Goal: Transaction & Acquisition: Purchase product/service

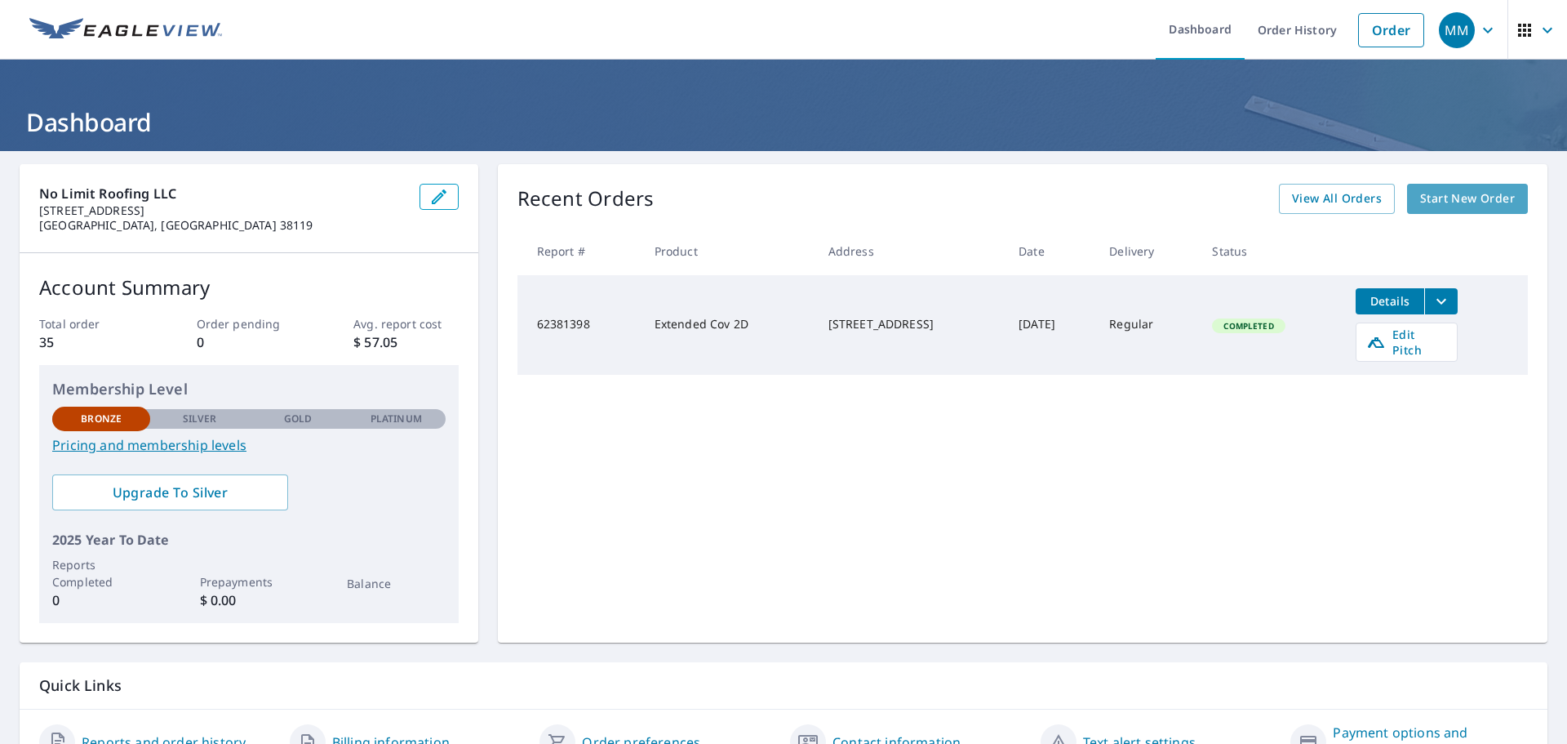
click at [1438, 200] on span "Start New Order" at bounding box center [1467, 199] width 95 height 20
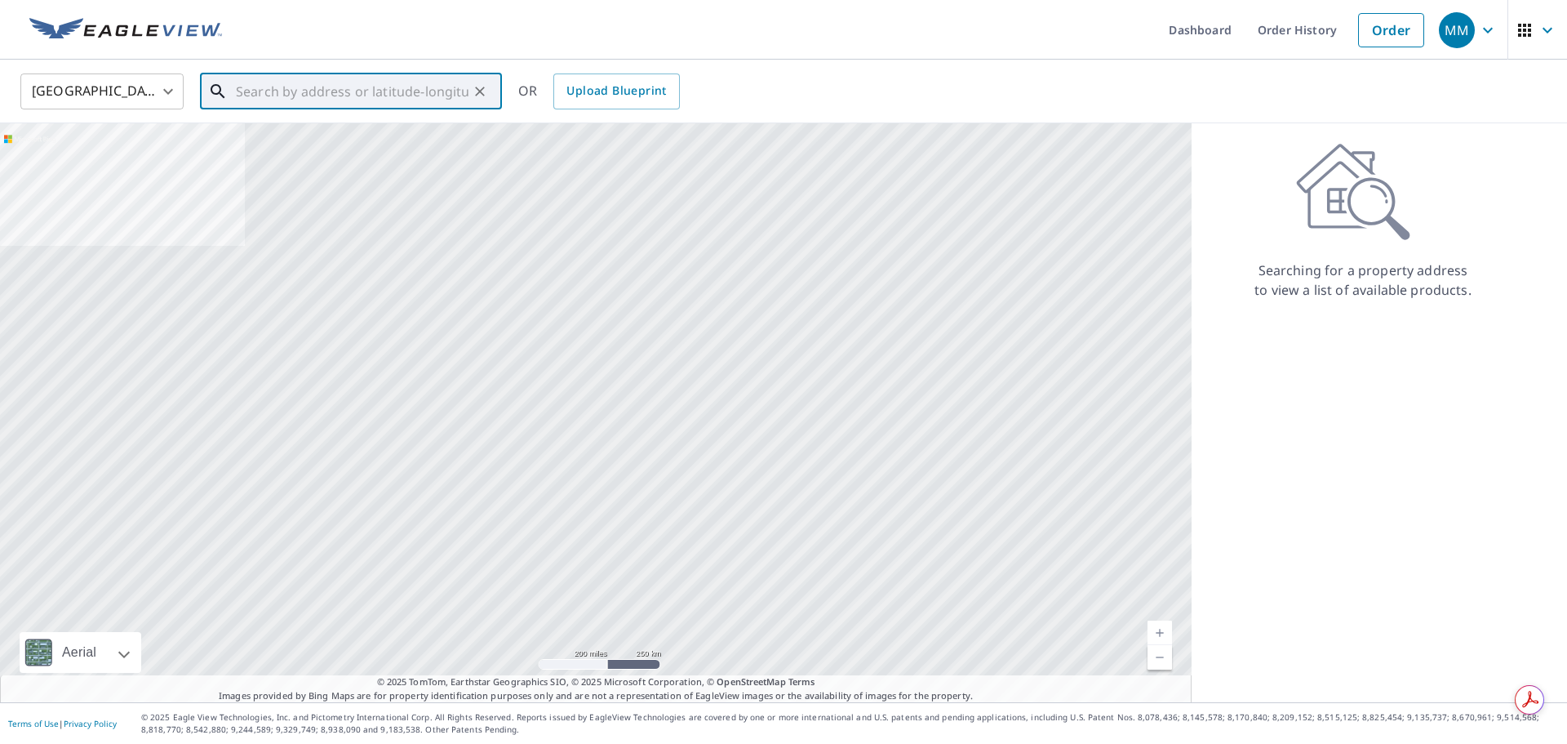
paste input "[STREET_ADDRESS]"
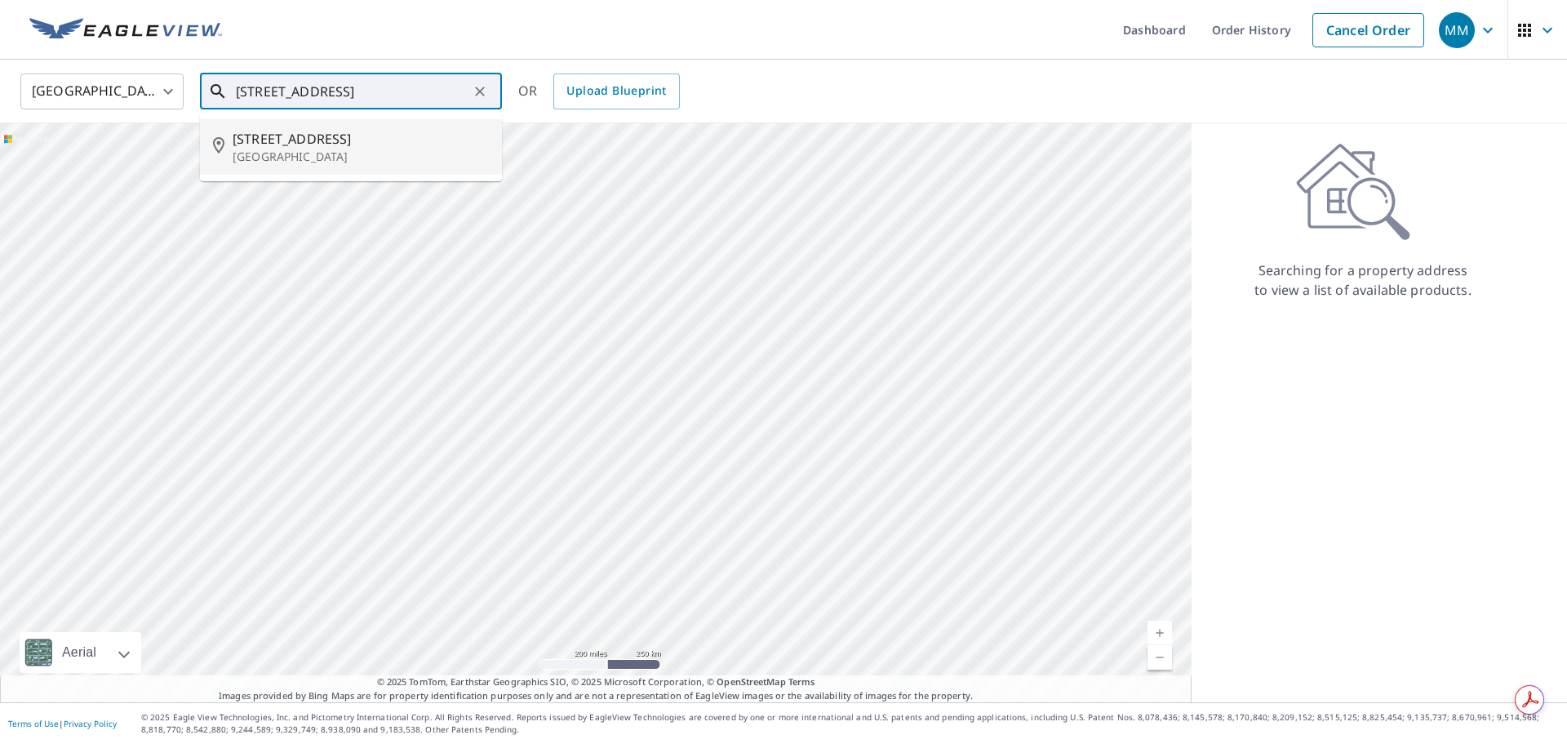
click at [345, 144] on span "[STREET_ADDRESS]" at bounding box center [361, 139] width 256 height 20
type input "[STREET_ADDRESS]"
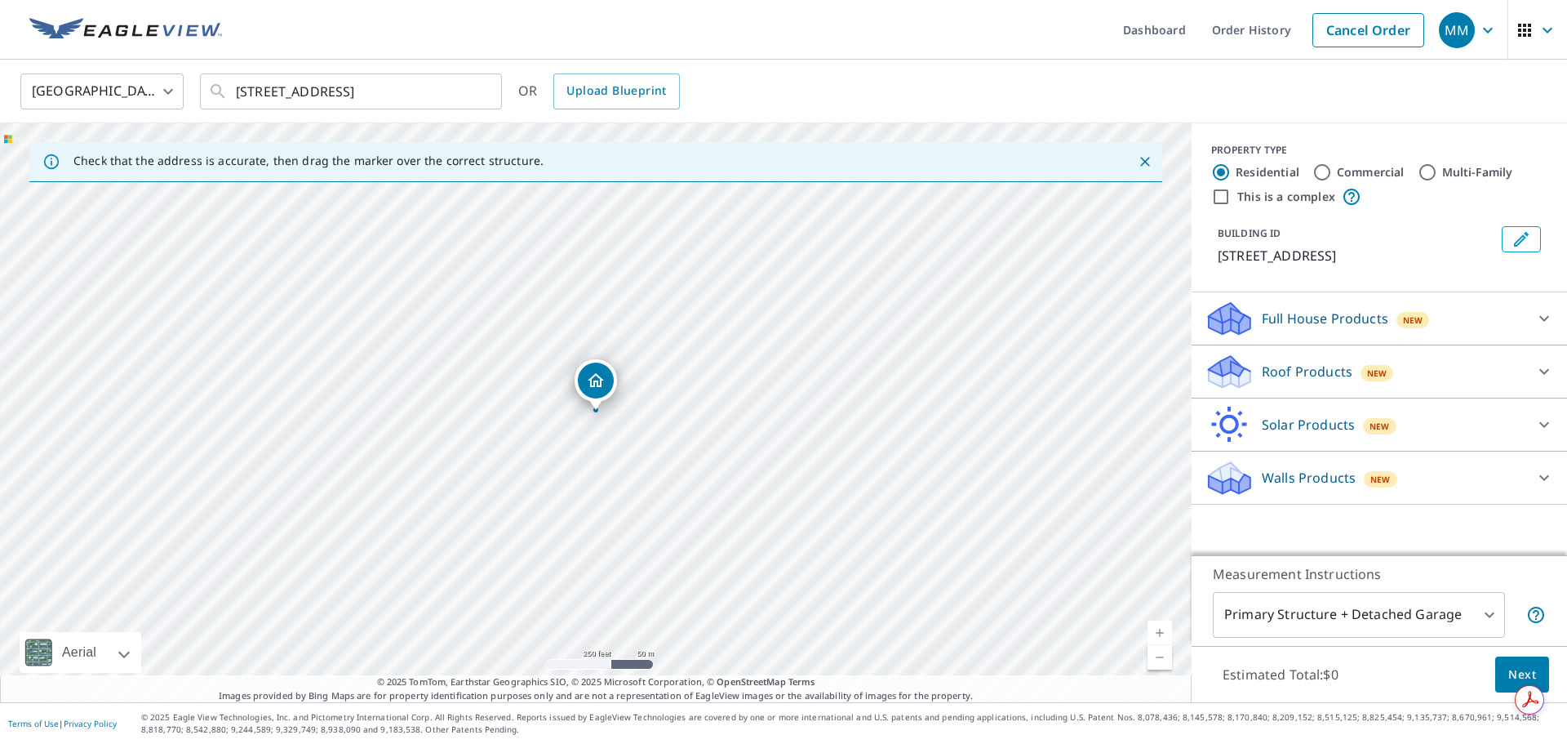
click at [1158, 632] on link "Current Level 17, Zoom In" at bounding box center [1160, 632] width 24 height 24
click at [1158, 632] on link "Current Level 18, Zoom In" at bounding box center [1160, 632] width 24 height 24
click at [1158, 632] on link "Current Level 19, Zoom In" at bounding box center [1160, 632] width 24 height 24
click at [1158, 632] on link "Current Level 20, Zoom In Disabled" at bounding box center [1160, 632] width 24 height 24
click at [1160, 636] on link "Current Level 20, Zoom In Disabled" at bounding box center [1160, 632] width 24 height 24
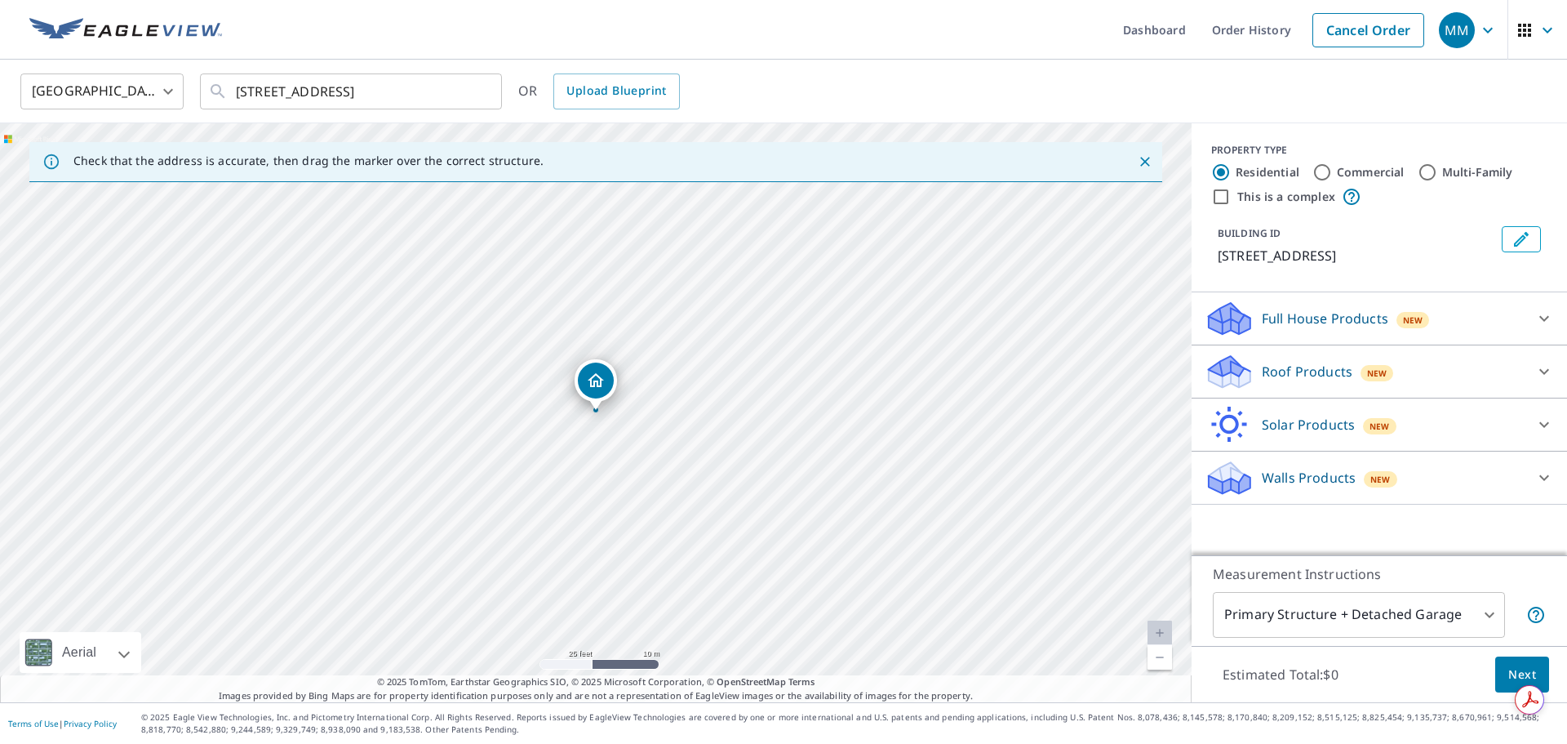
click at [1485, 609] on body "MM MM Dashboard Order History Cancel Order MM [GEOGRAPHIC_DATA] [GEOGRAPHIC_DAT…" at bounding box center [783, 372] width 1567 height 744
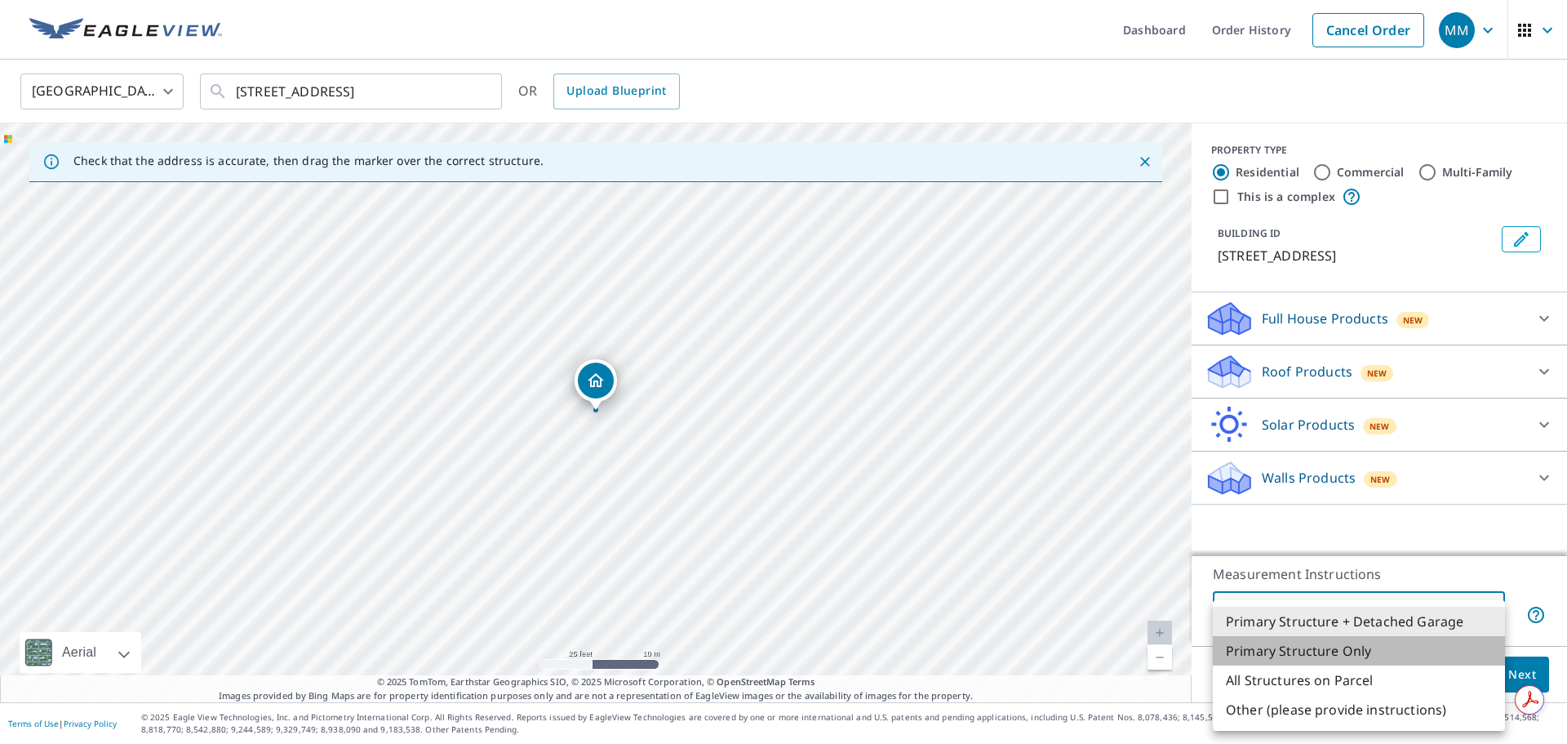
click at [1446, 651] on li "Primary Structure Only" at bounding box center [1359, 650] width 292 height 29
type input "2"
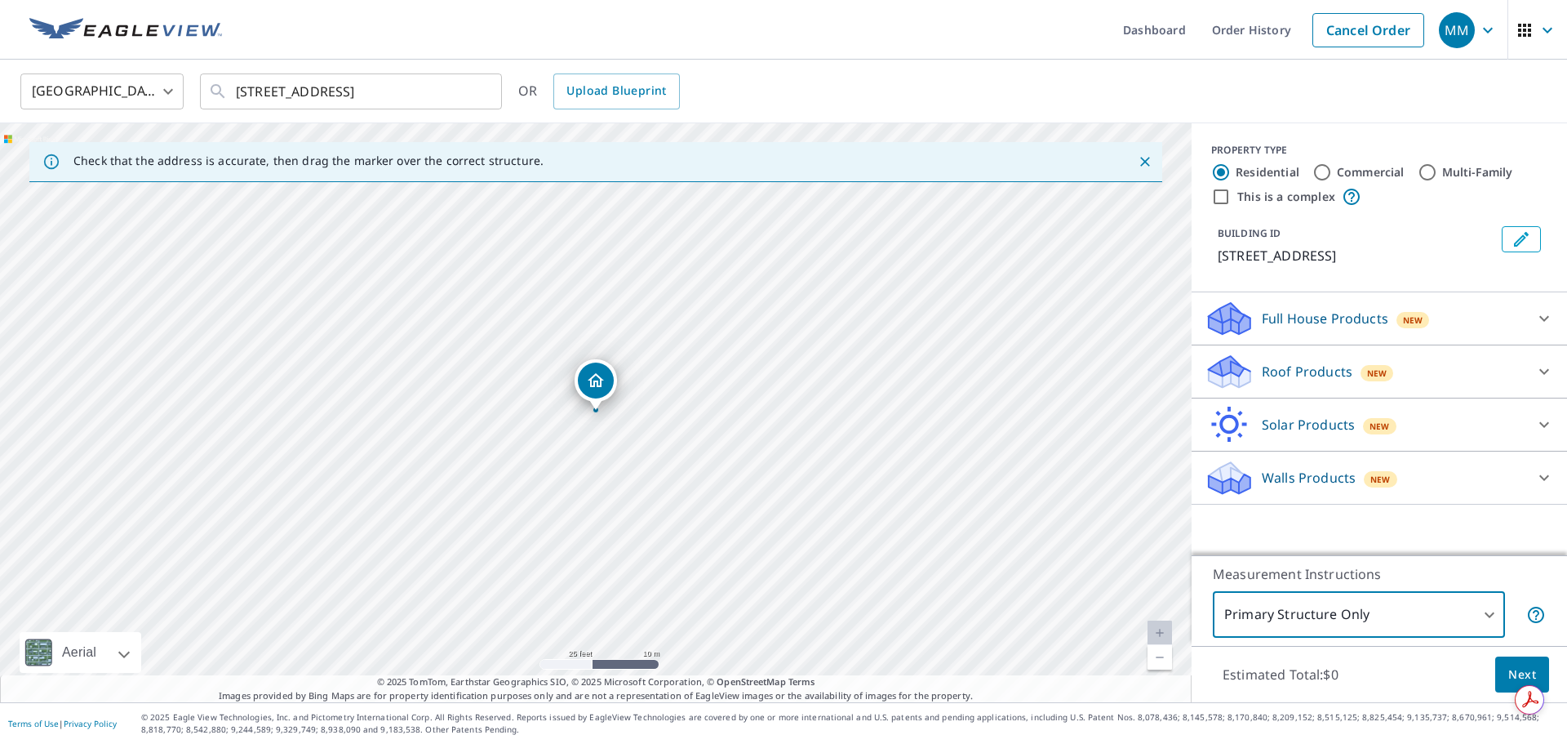
click at [1552, 367] on icon at bounding box center [1545, 372] width 20 height 20
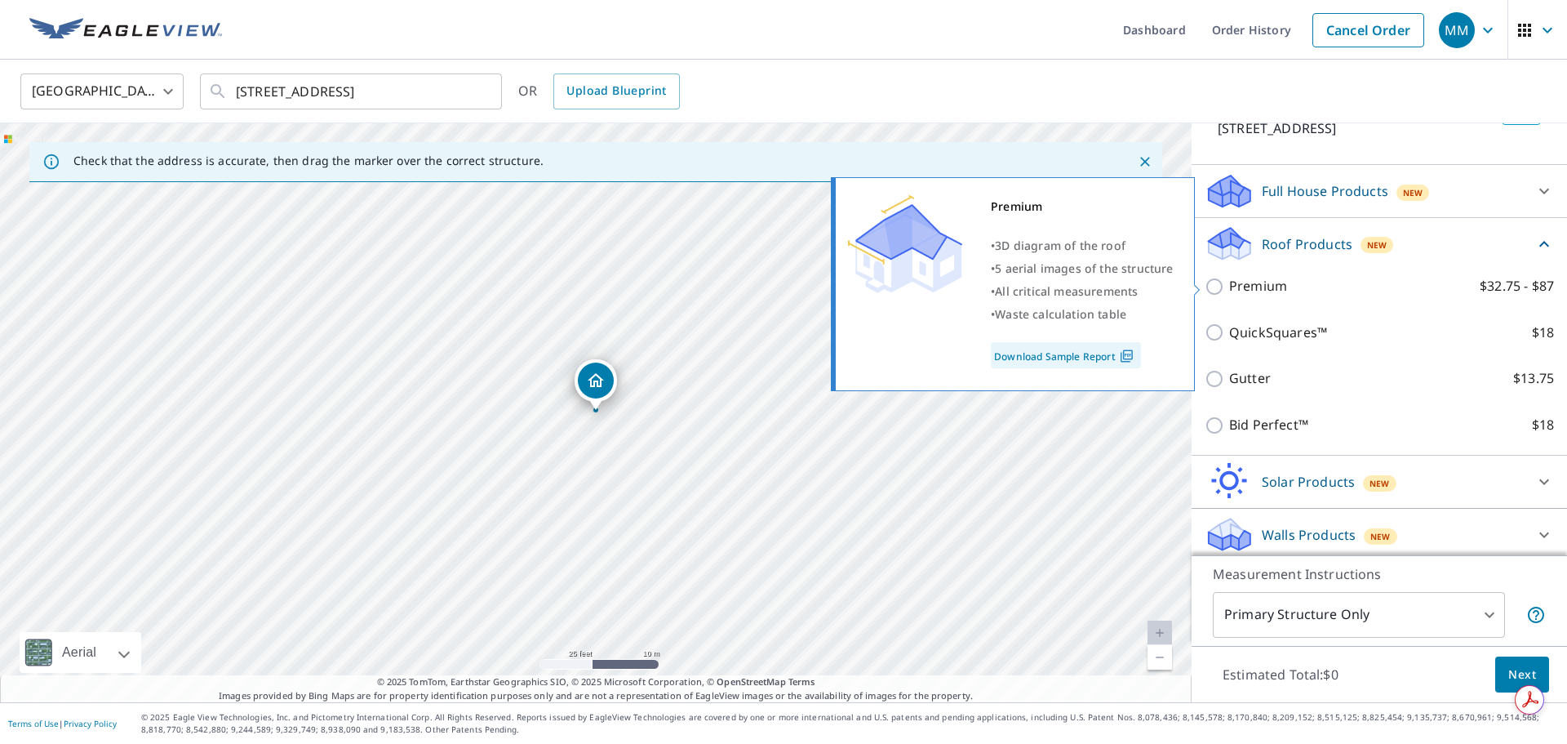
scroll to position [129, 0]
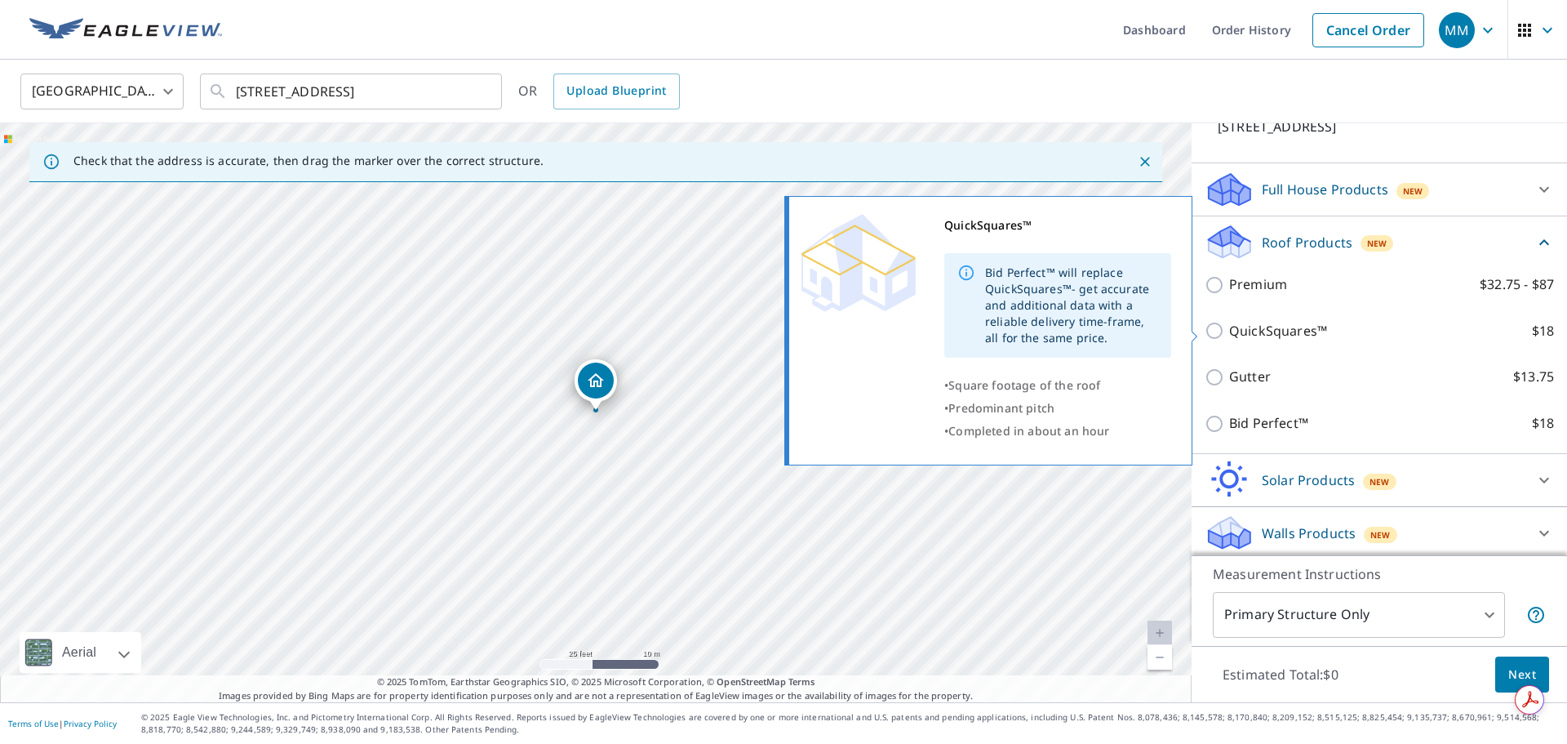
click at [1236, 326] on p "QuickSquares™" at bounding box center [1278, 331] width 98 height 20
click at [1229, 326] on input "QuickSquares™ $18" at bounding box center [1217, 331] width 24 height 20
checkbox input "true"
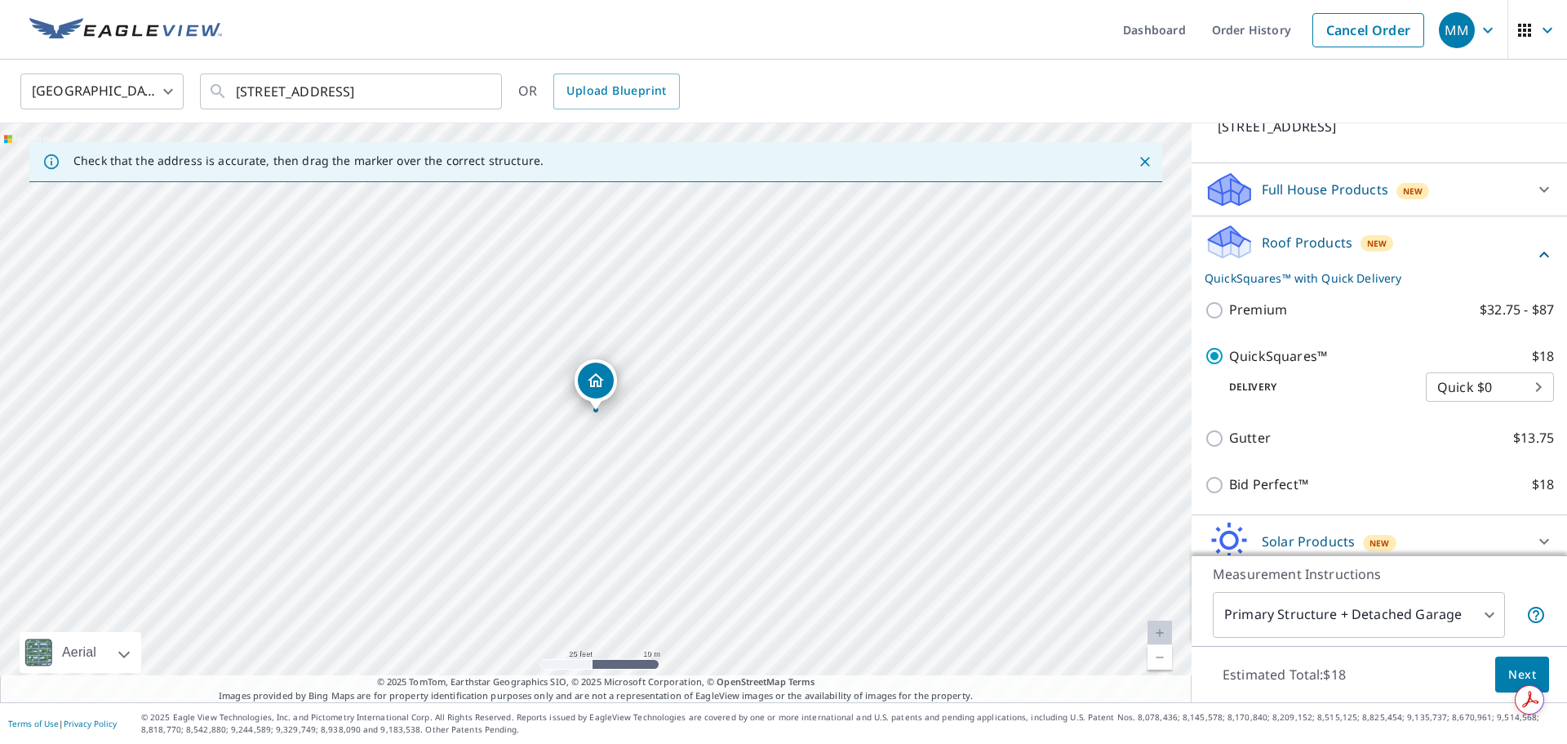
click at [1451, 391] on body "MM MM Dashboard Order History Cancel Order MM [GEOGRAPHIC_DATA] [GEOGRAPHIC_DAT…" at bounding box center [783, 372] width 1567 height 744
click at [1451, 391] on li "Quick $0" at bounding box center [1490, 386] width 128 height 29
click at [1451, 391] on body "MM MM Dashboard Order History Cancel Order MM [GEOGRAPHIC_DATA] [GEOGRAPHIC_DAT…" at bounding box center [783, 372] width 1567 height 744
click at [1451, 391] on li "Quick $0" at bounding box center [1490, 386] width 128 height 29
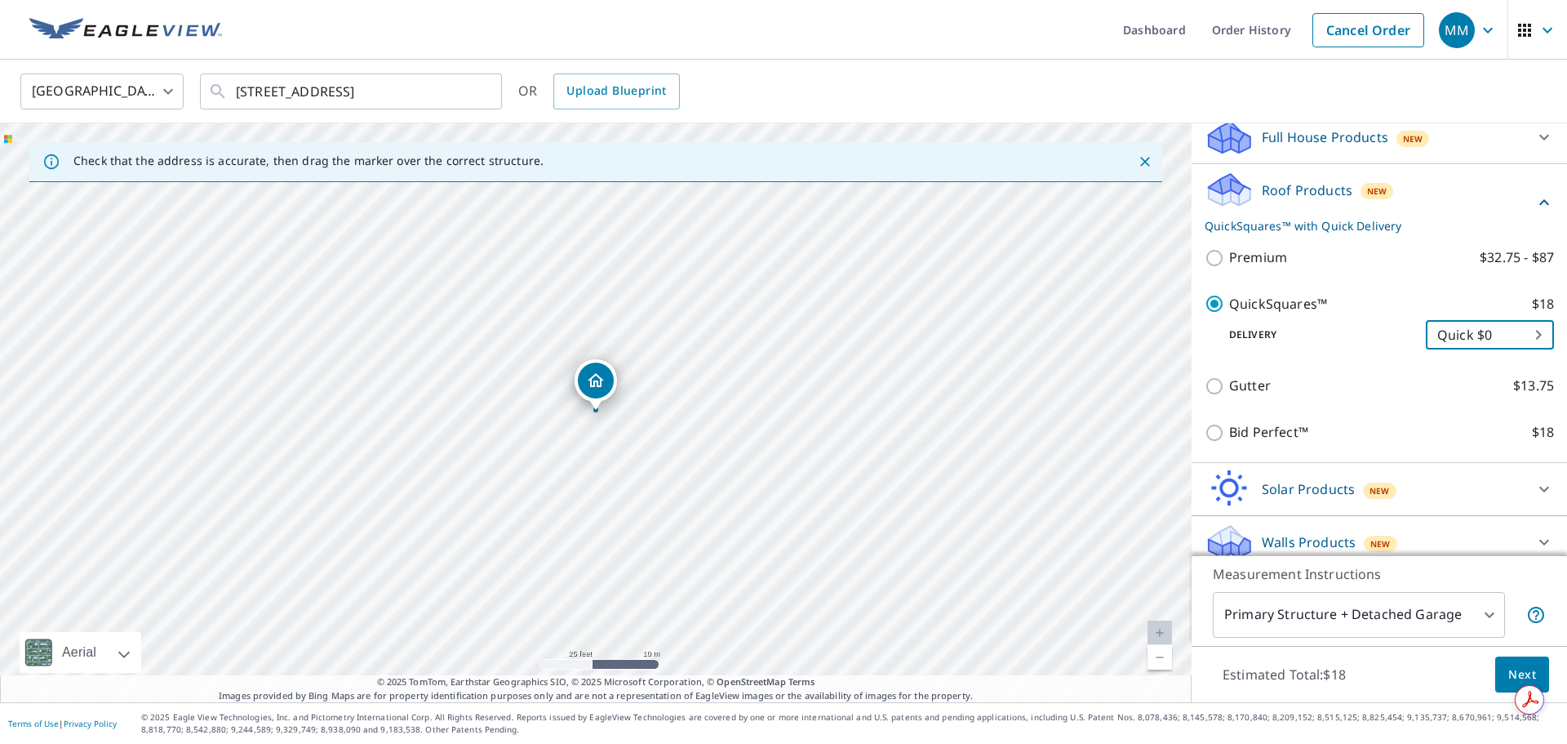
scroll to position [195, 0]
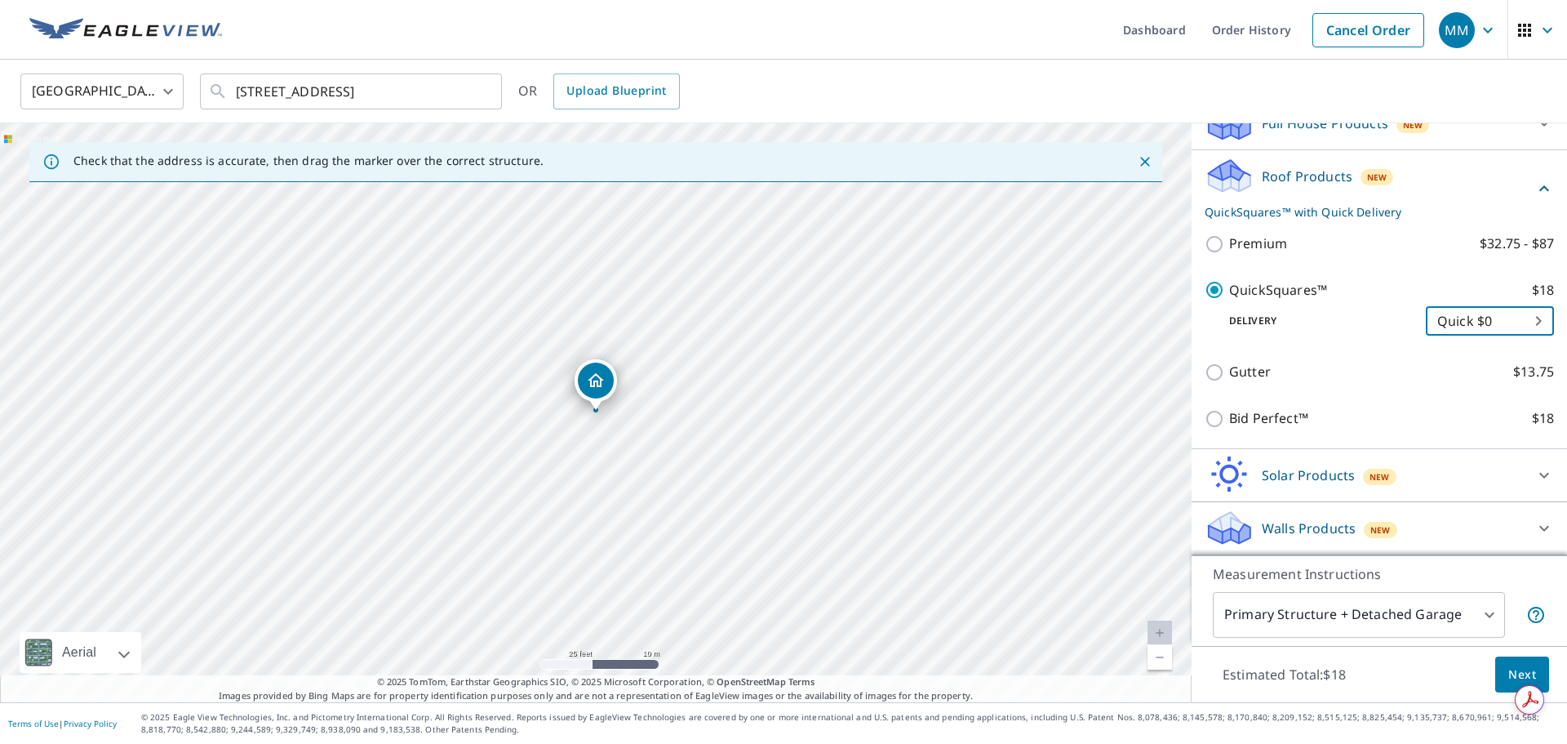
click at [1360, 607] on body "MM MM Dashboard Order History Cancel Order MM [GEOGRAPHIC_DATA] [GEOGRAPHIC_DAT…" at bounding box center [783, 372] width 1567 height 744
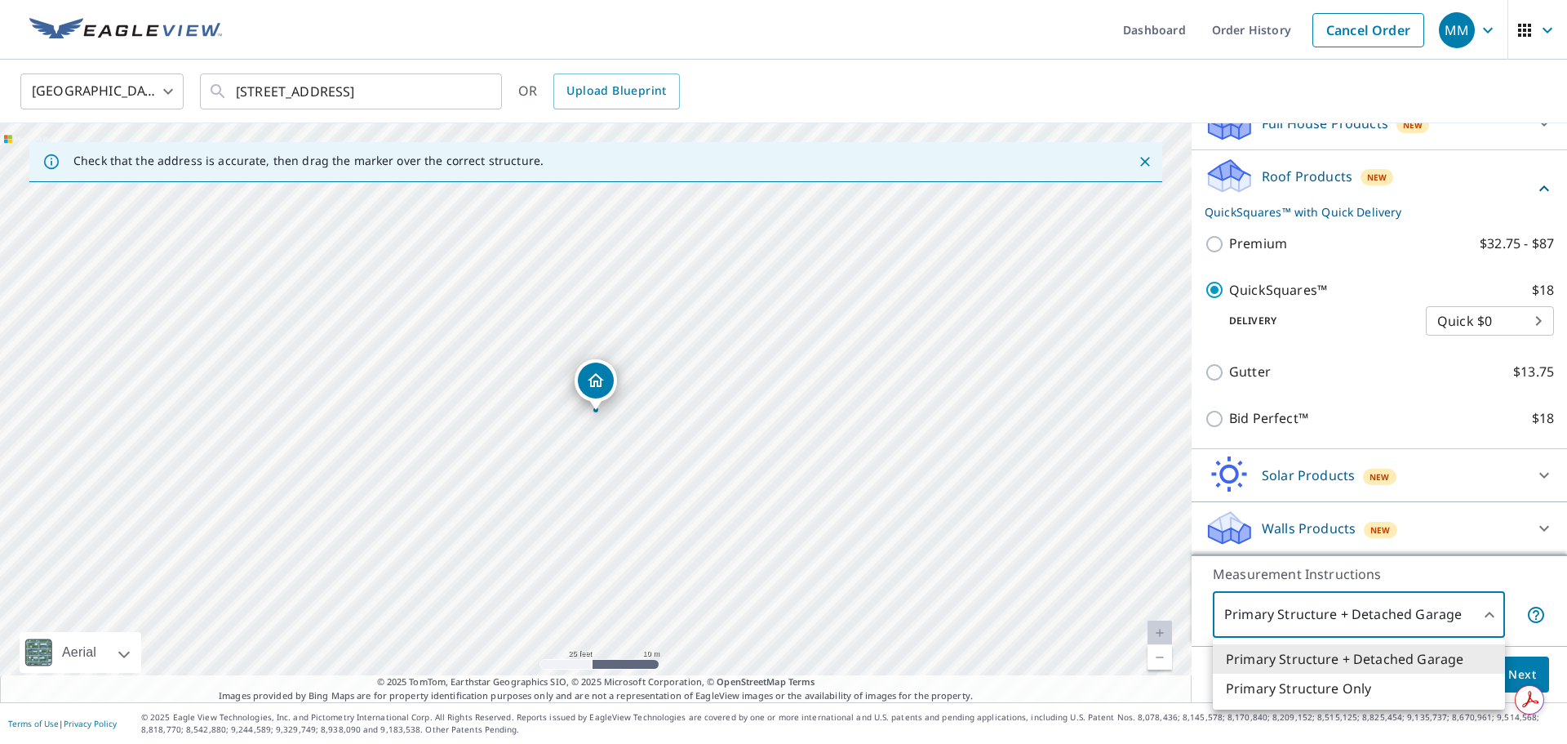
click at [1338, 687] on li "Primary Structure Only" at bounding box center [1359, 687] width 292 height 29
type input "2"
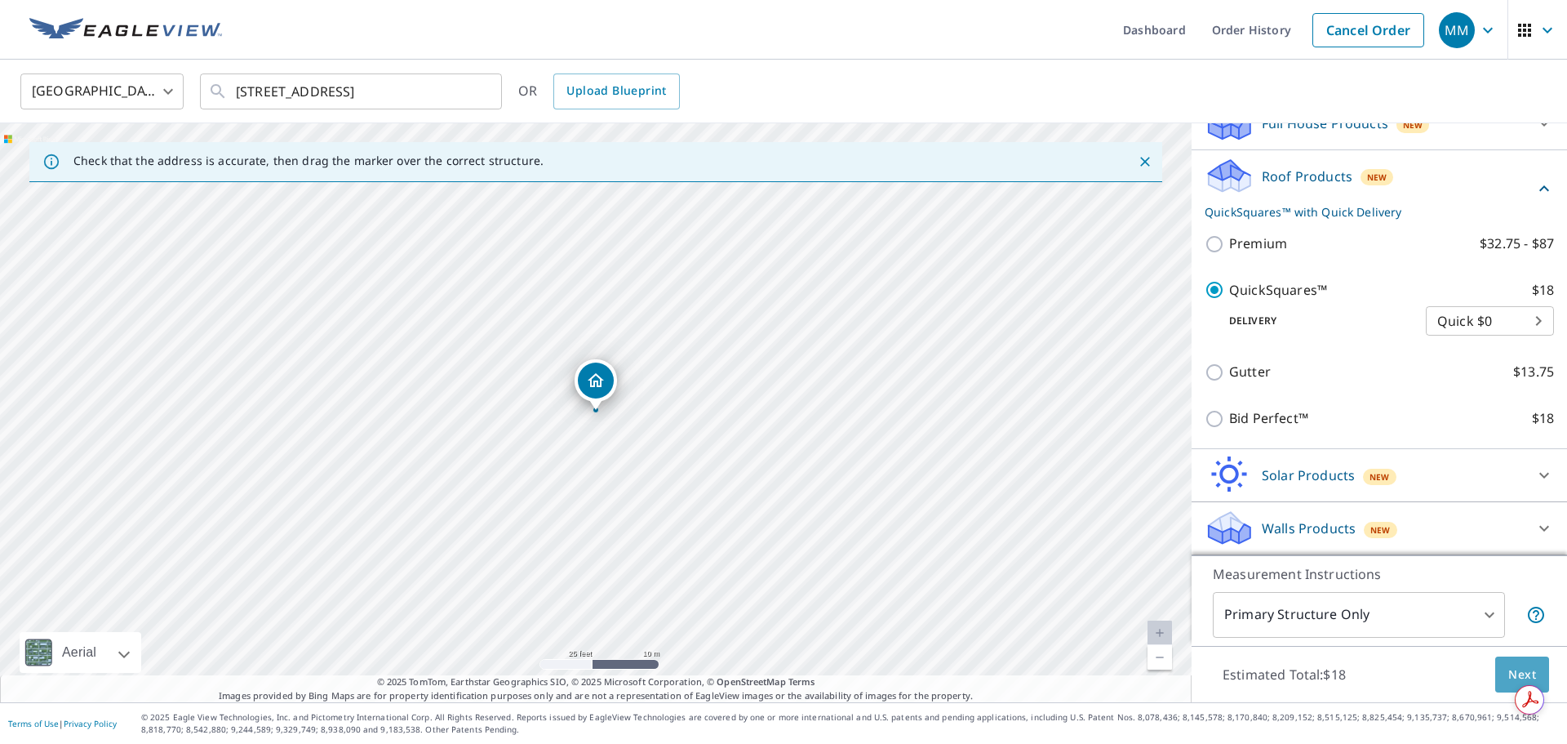
click at [1507, 665] on button "Next" at bounding box center [1522, 674] width 54 height 37
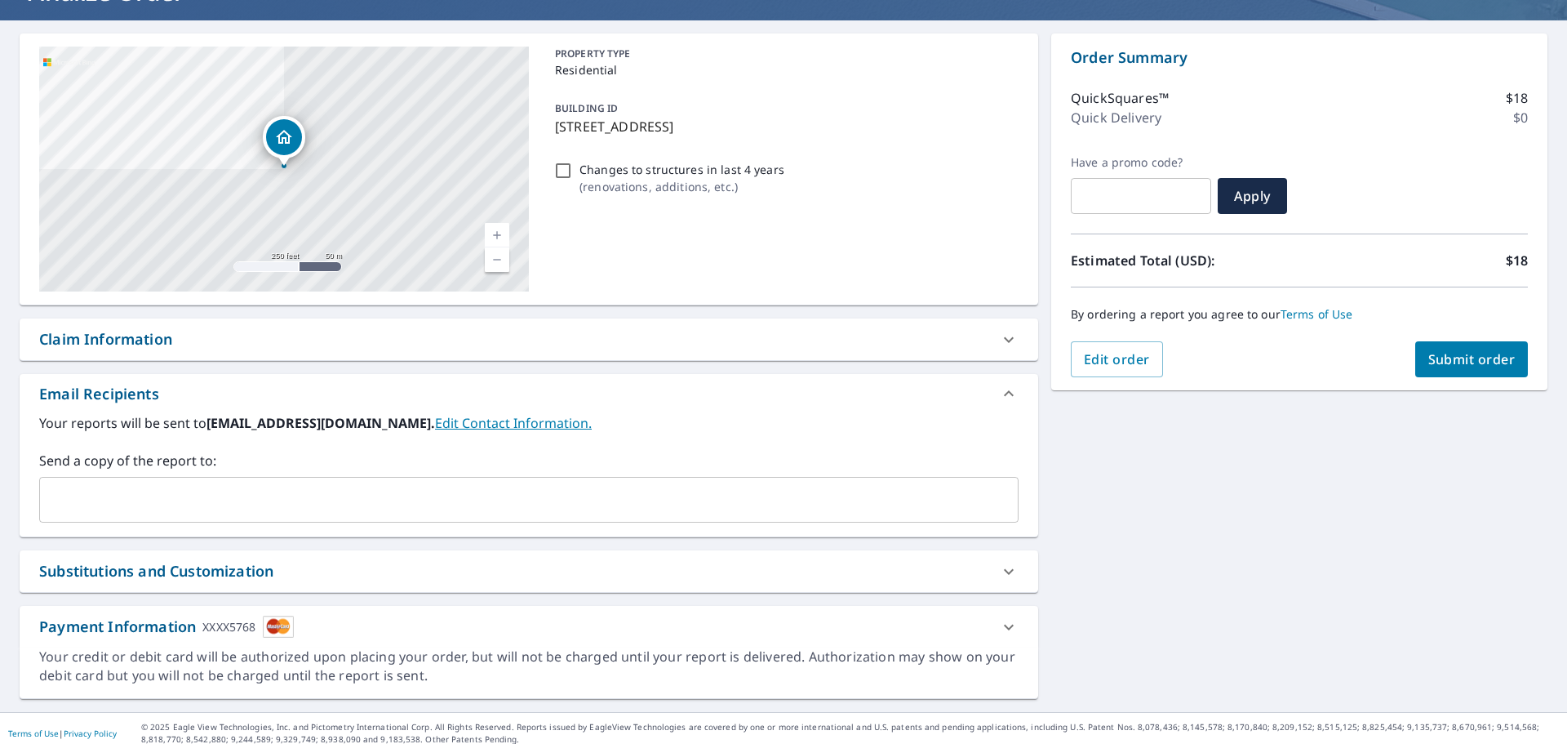
scroll to position [140, 0]
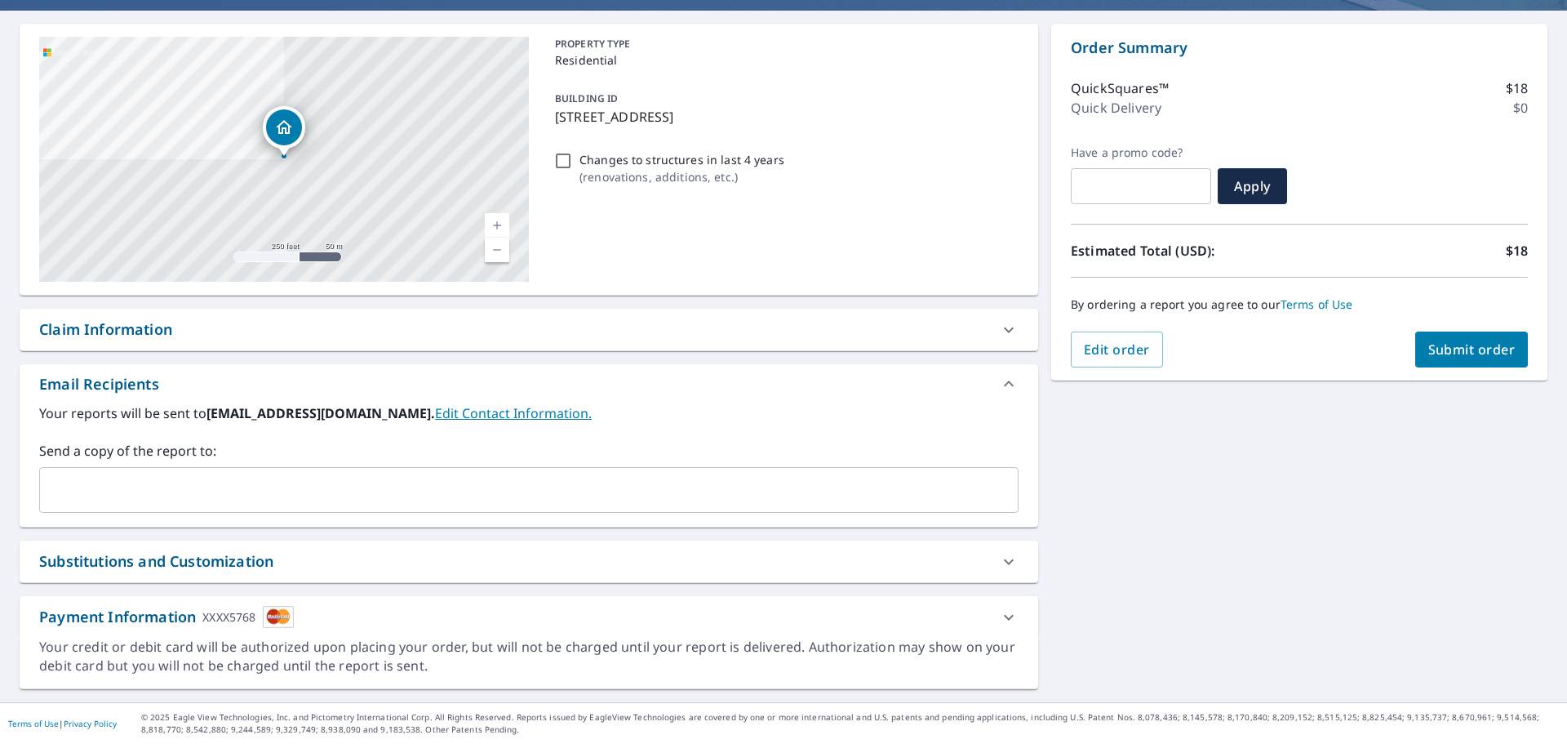
click at [712, 606] on div "Payment Information XXXX5768" at bounding box center [514, 617] width 950 height 22
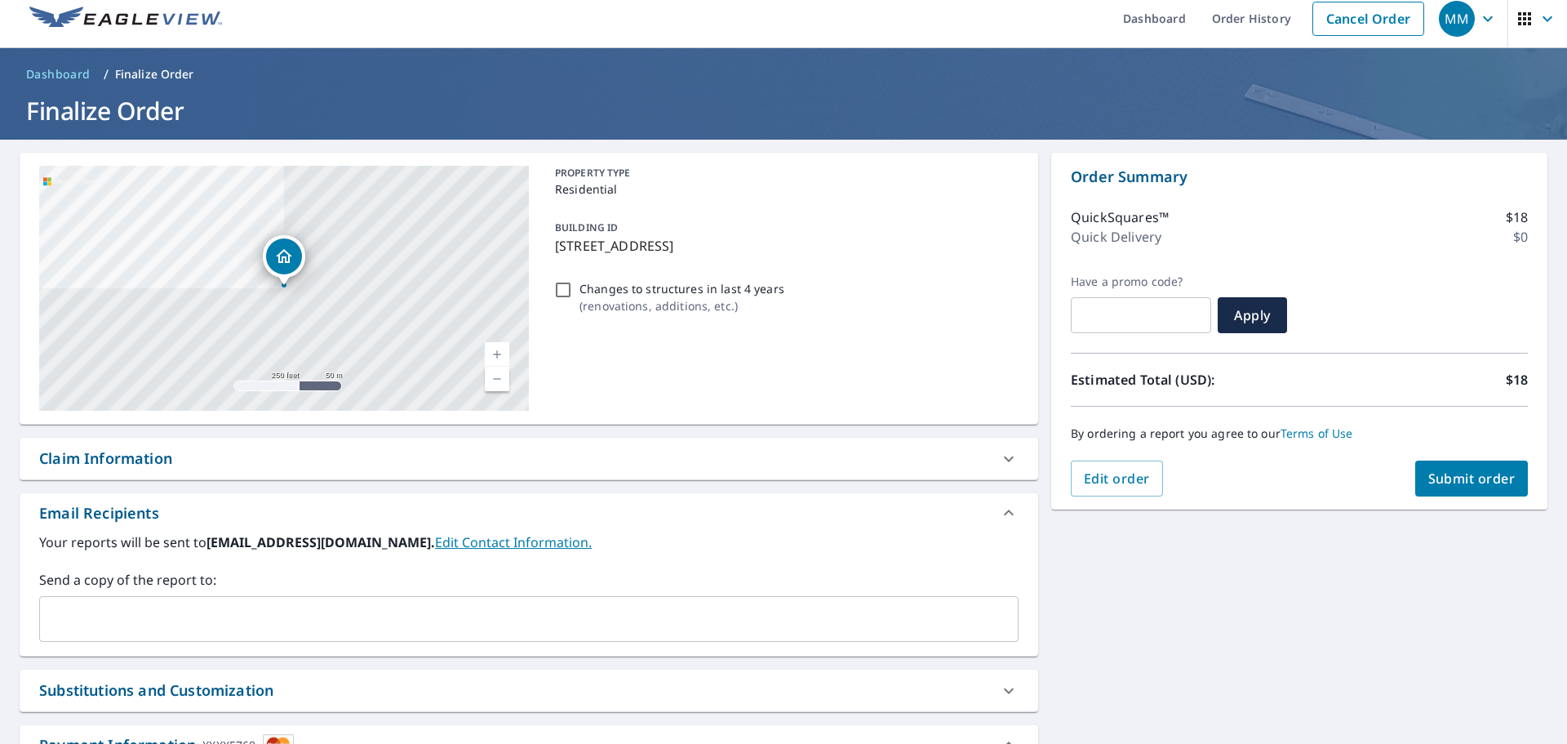
scroll to position [0, 0]
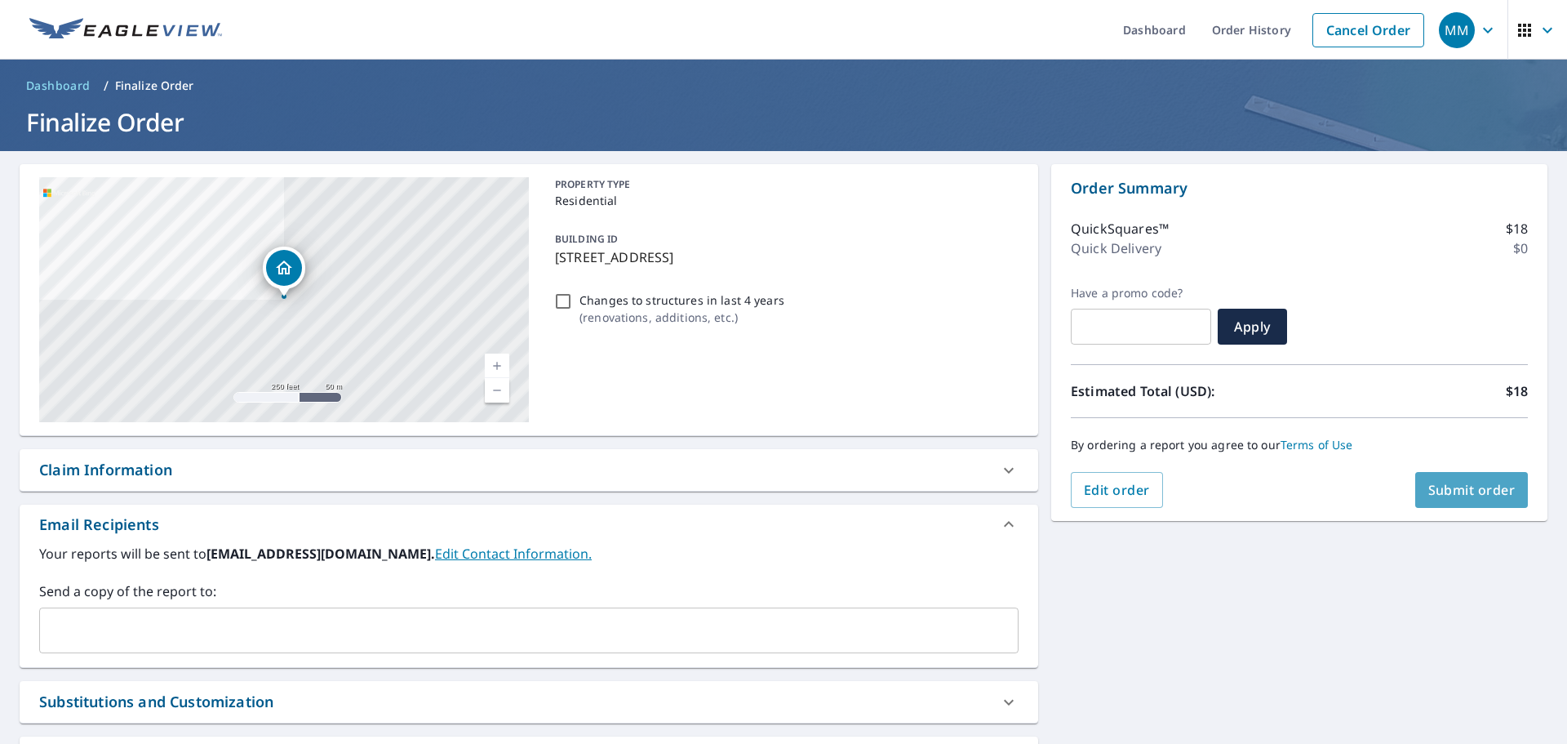
click at [1453, 482] on span "Submit order" at bounding box center [1471, 490] width 87 height 18
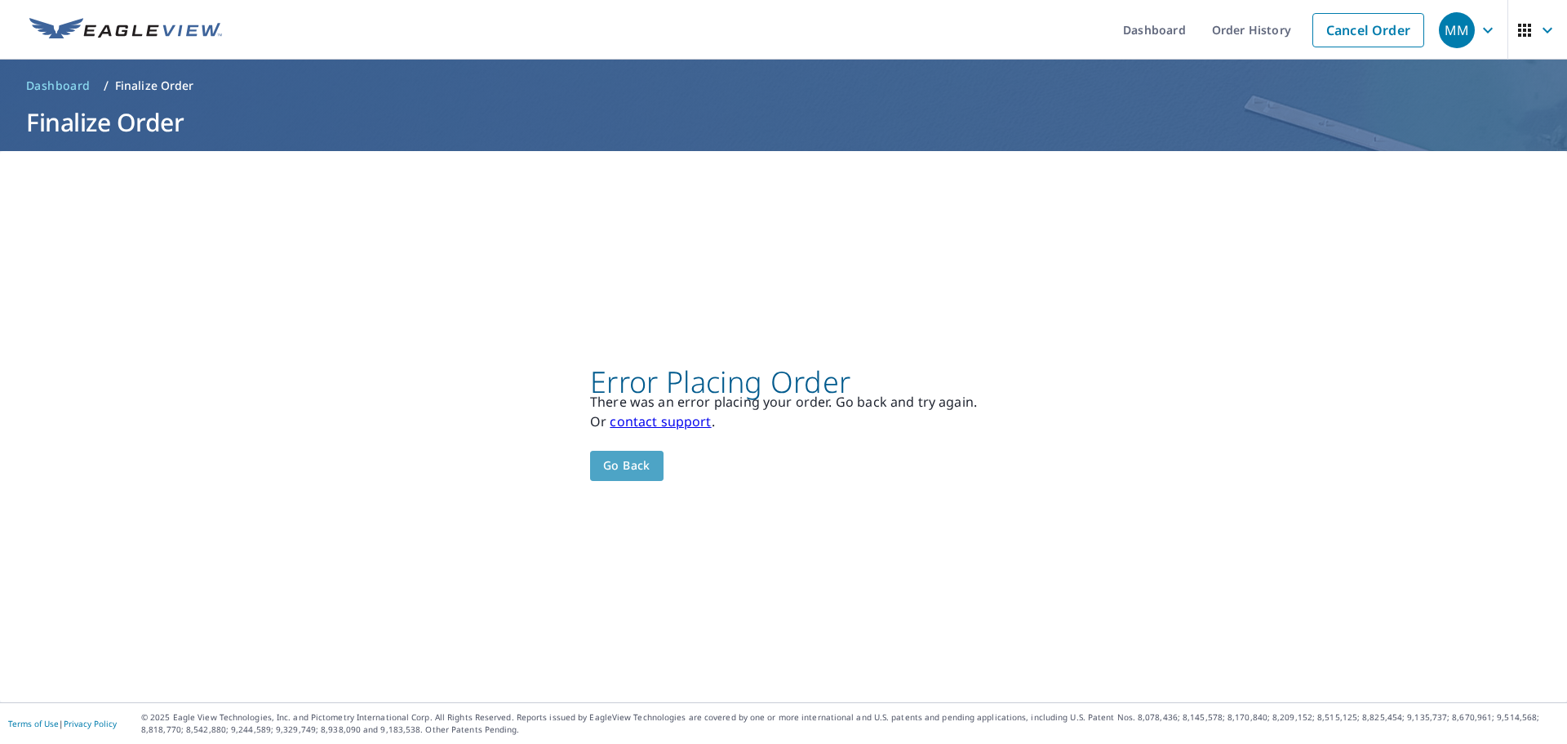
click at [631, 477] on button "Go back" at bounding box center [626, 466] width 73 height 30
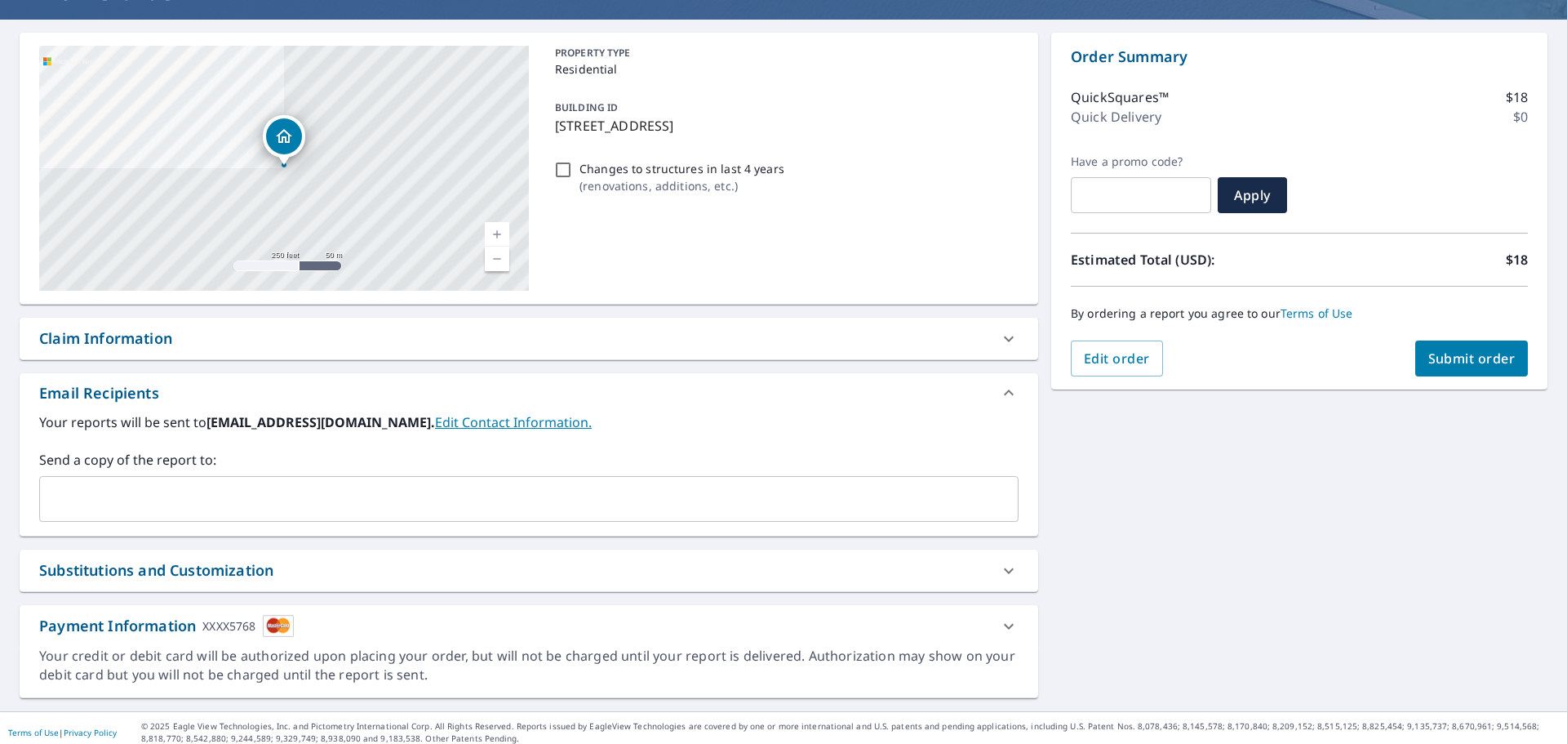
scroll to position [140, 0]
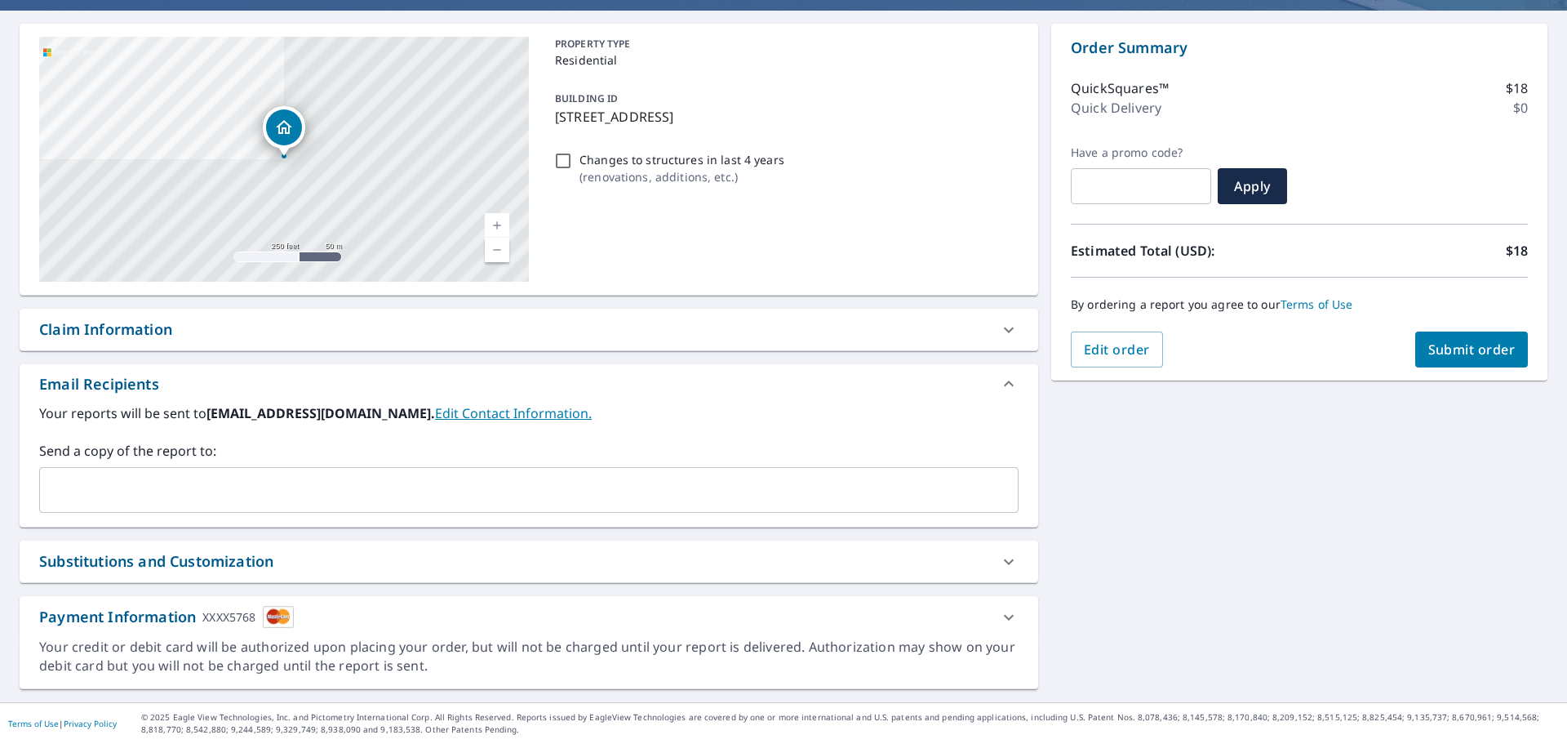
click at [669, 568] on div "Substitutions and Customization" at bounding box center [514, 561] width 950 height 22
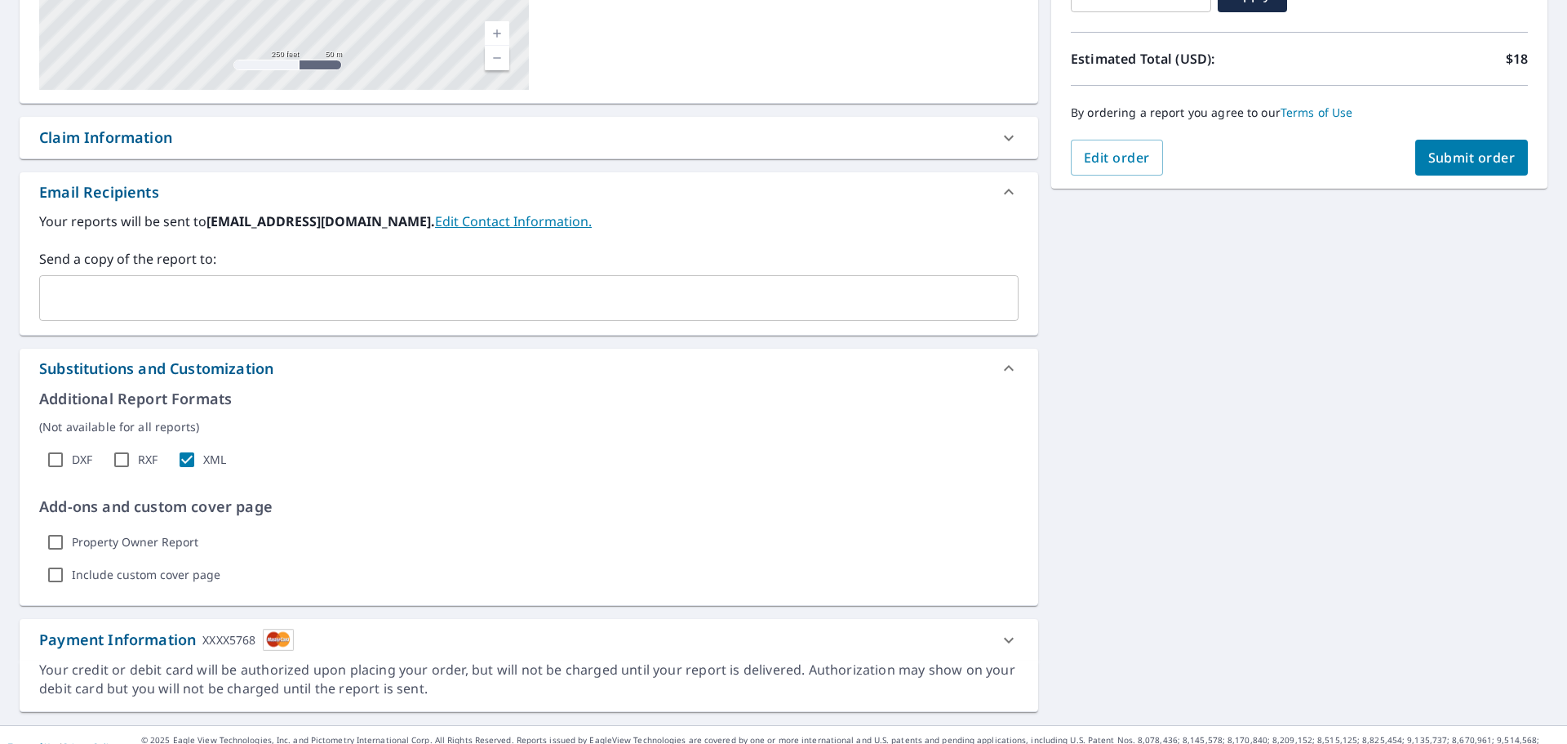
scroll to position [355, 0]
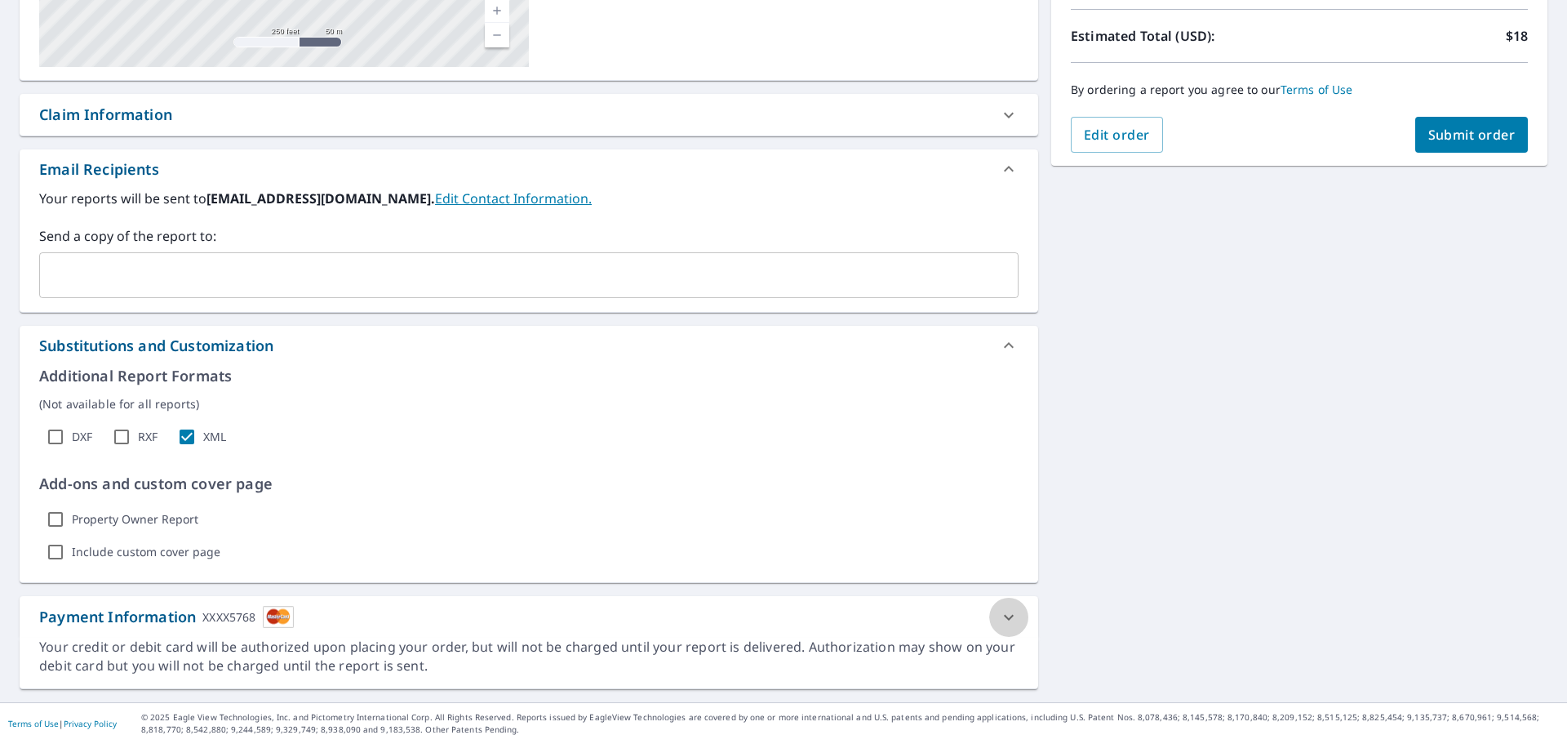
click at [1009, 614] on icon at bounding box center [1009, 617] width 20 height 20
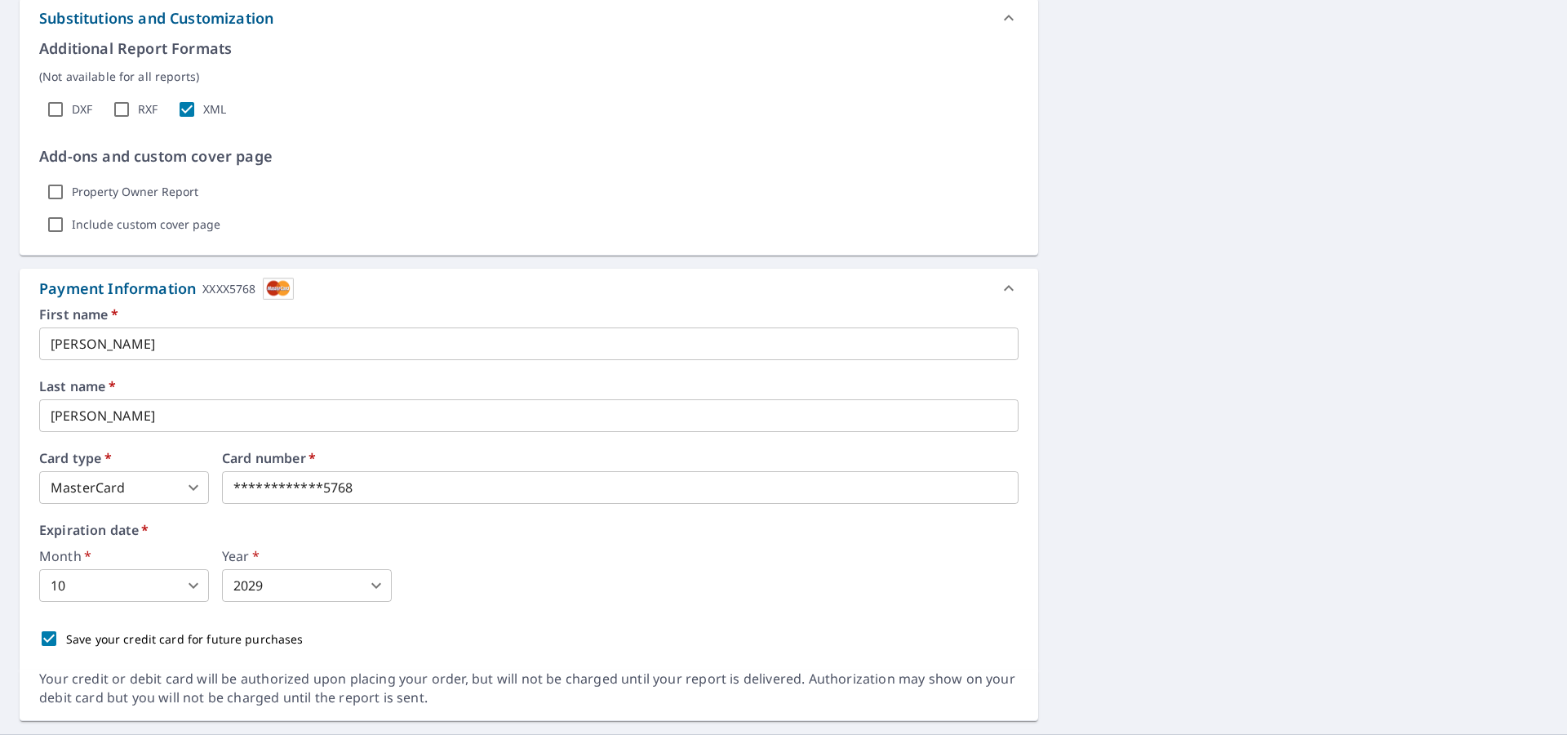
scroll to position [714, 0]
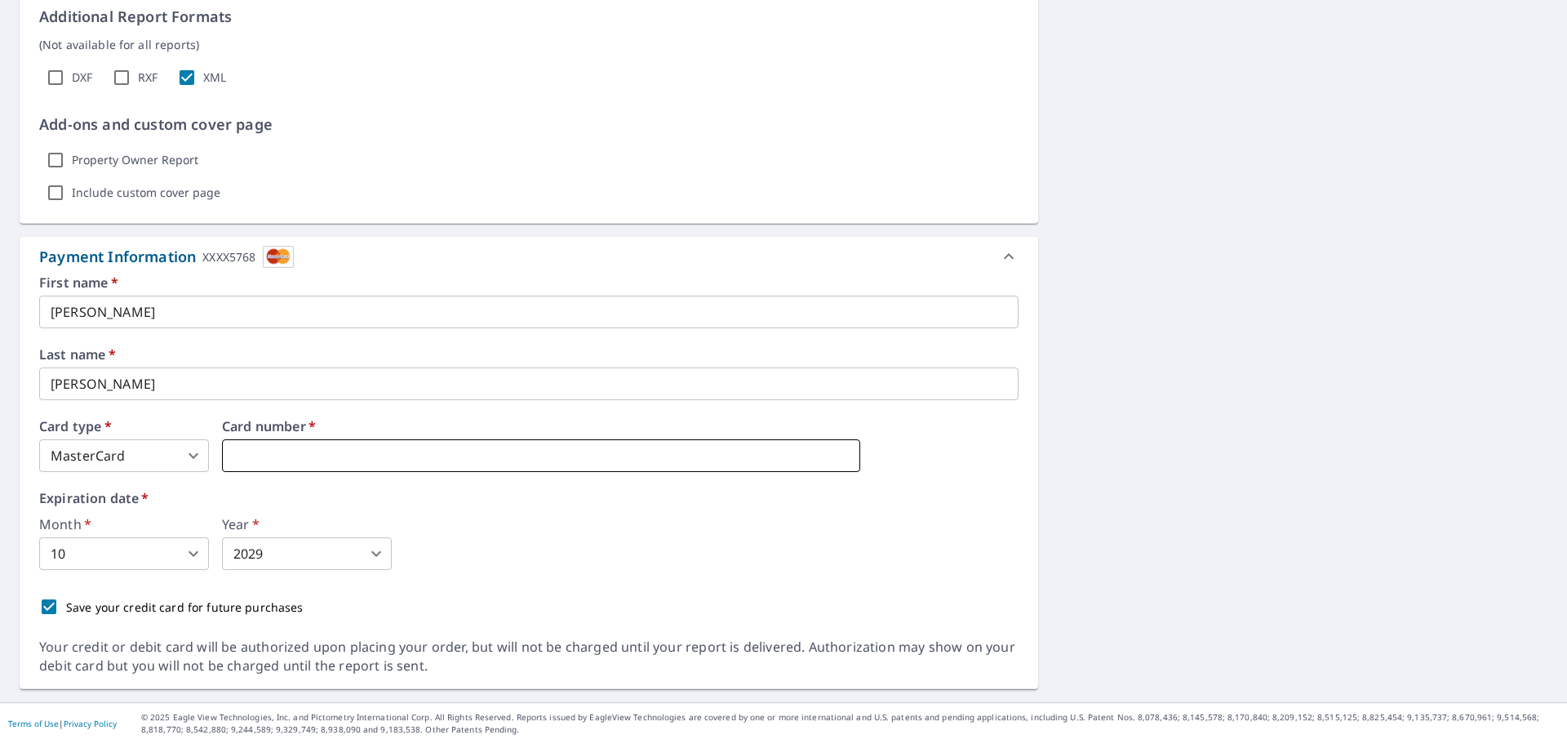
drag, startPoint x: 509, startPoint y: 451, endPoint x: 397, endPoint y: 446, distance: 112.8
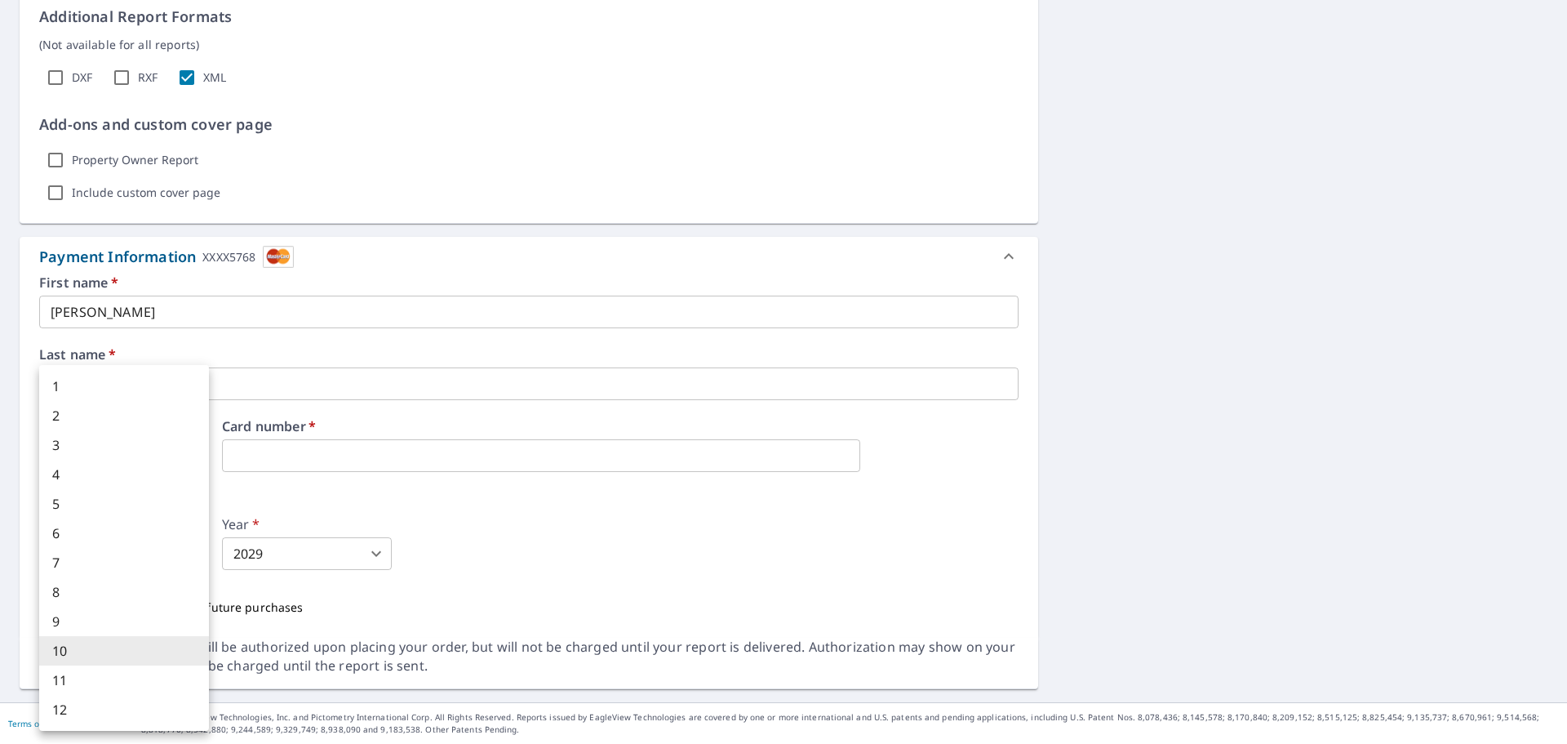
click at [189, 558] on body "MM MM Dashboard Order History Cancel Order MM Dashboard / Finalize Order Finali…" at bounding box center [783, 372] width 1567 height 744
click at [166, 534] on li "6" at bounding box center [124, 532] width 170 height 29
type input "6"
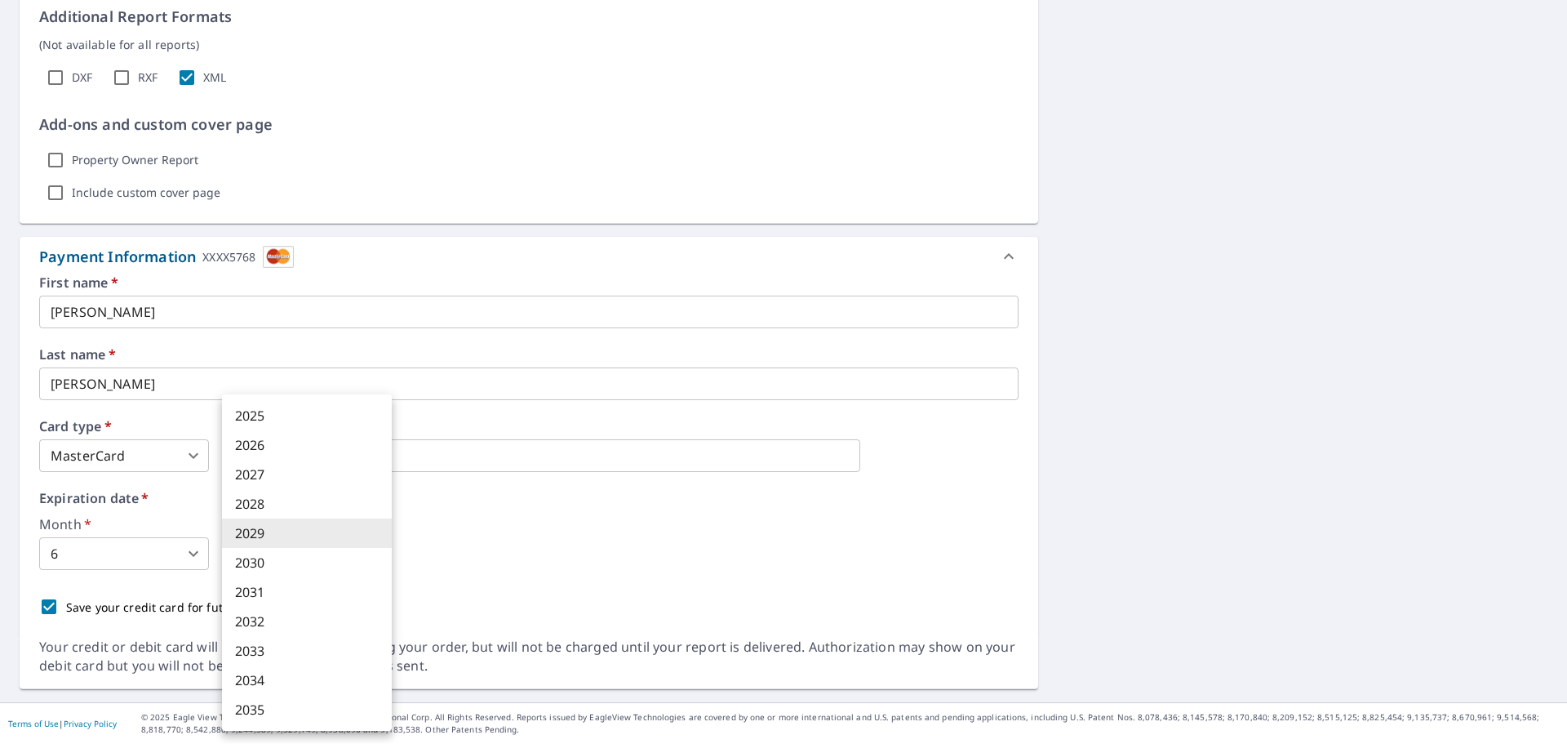
click at [249, 553] on body "MM MM Dashboard Order History Cancel Order MM Dashboard / Finalize Order Finali…" at bounding box center [783, 372] width 1567 height 744
click at [268, 571] on li "2030" at bounding box center [307, 562] width 170 height 29
type input "2030"
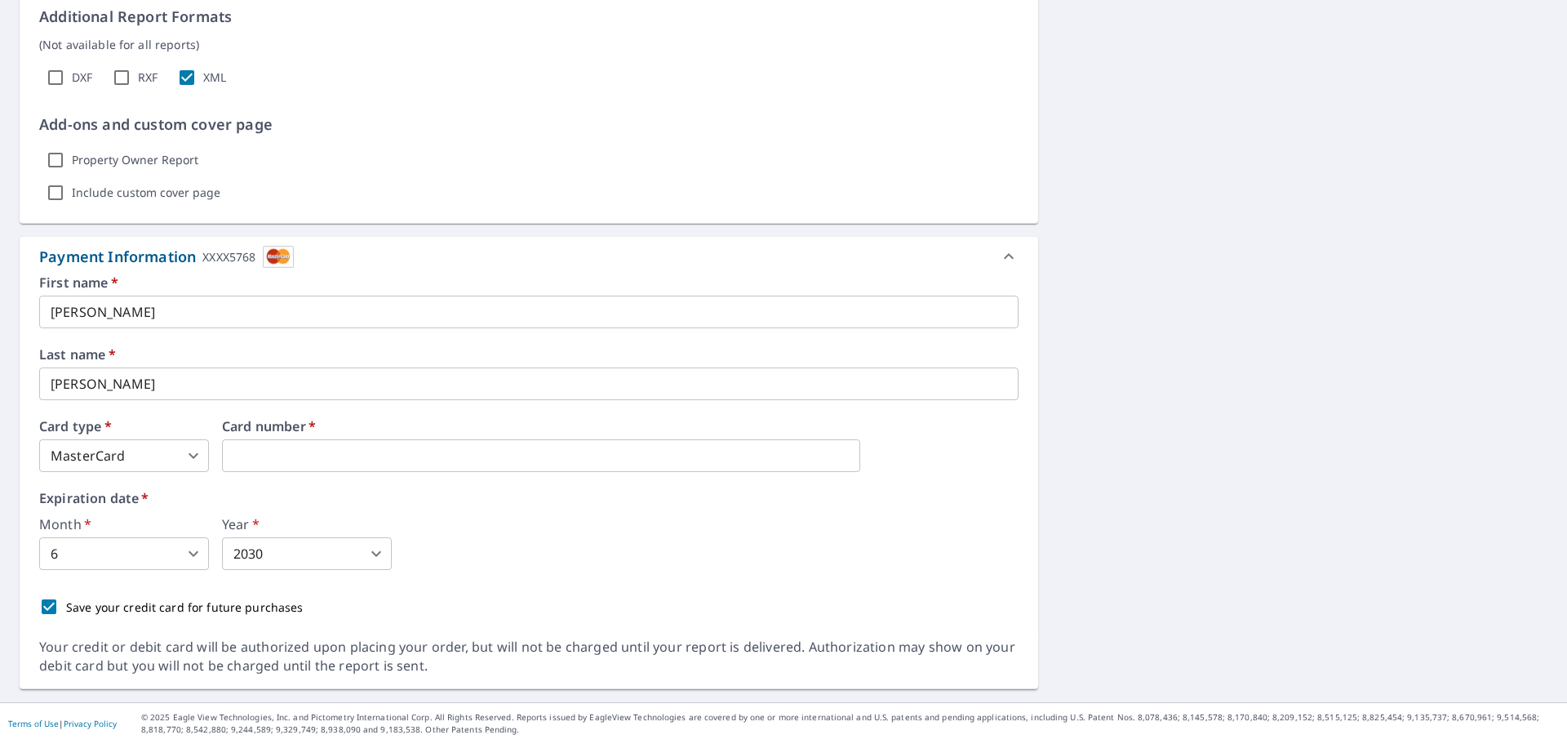
click at [551, 611] on div "Save your credit card for future purchases" at bounding box center [529, 606] width 980 height 34
click at [1001, 251] on icon at bounding box center [1009, 259] width 20 height 20
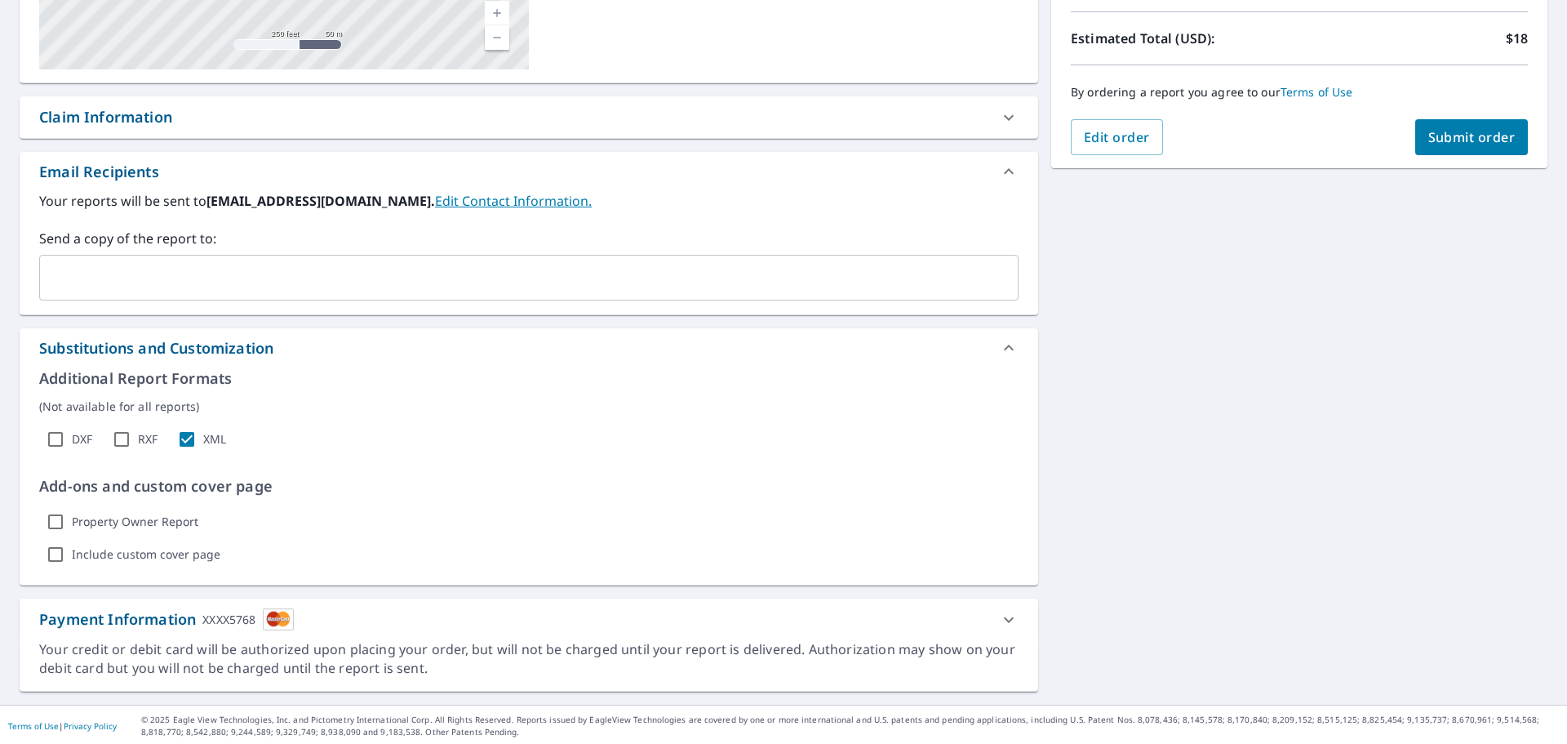
scroll to position [355, 0]
click at [1464, 122] on button "Submit order" at bounding box center [1471, 135] width 113 height 36
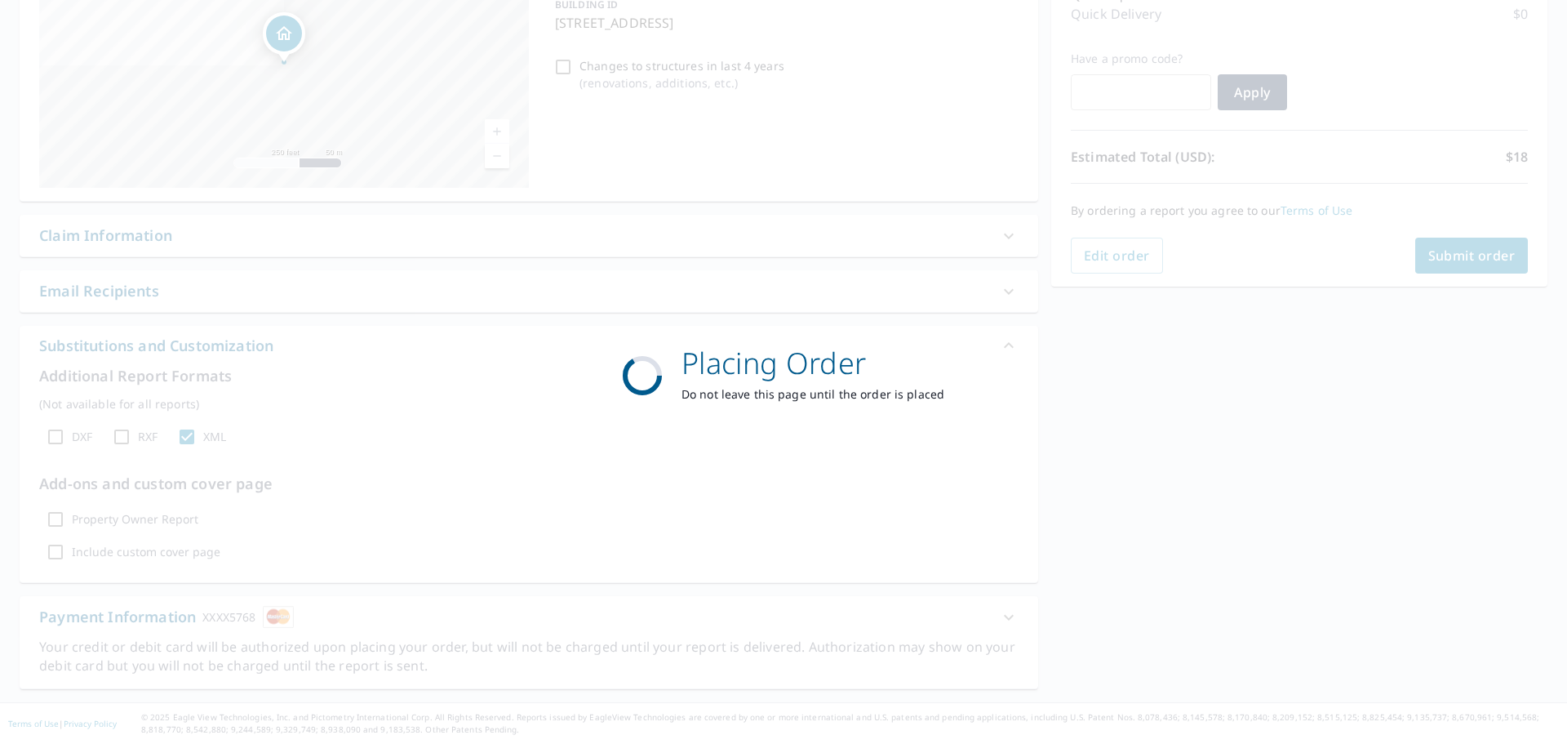
scroll to position [234, 0]
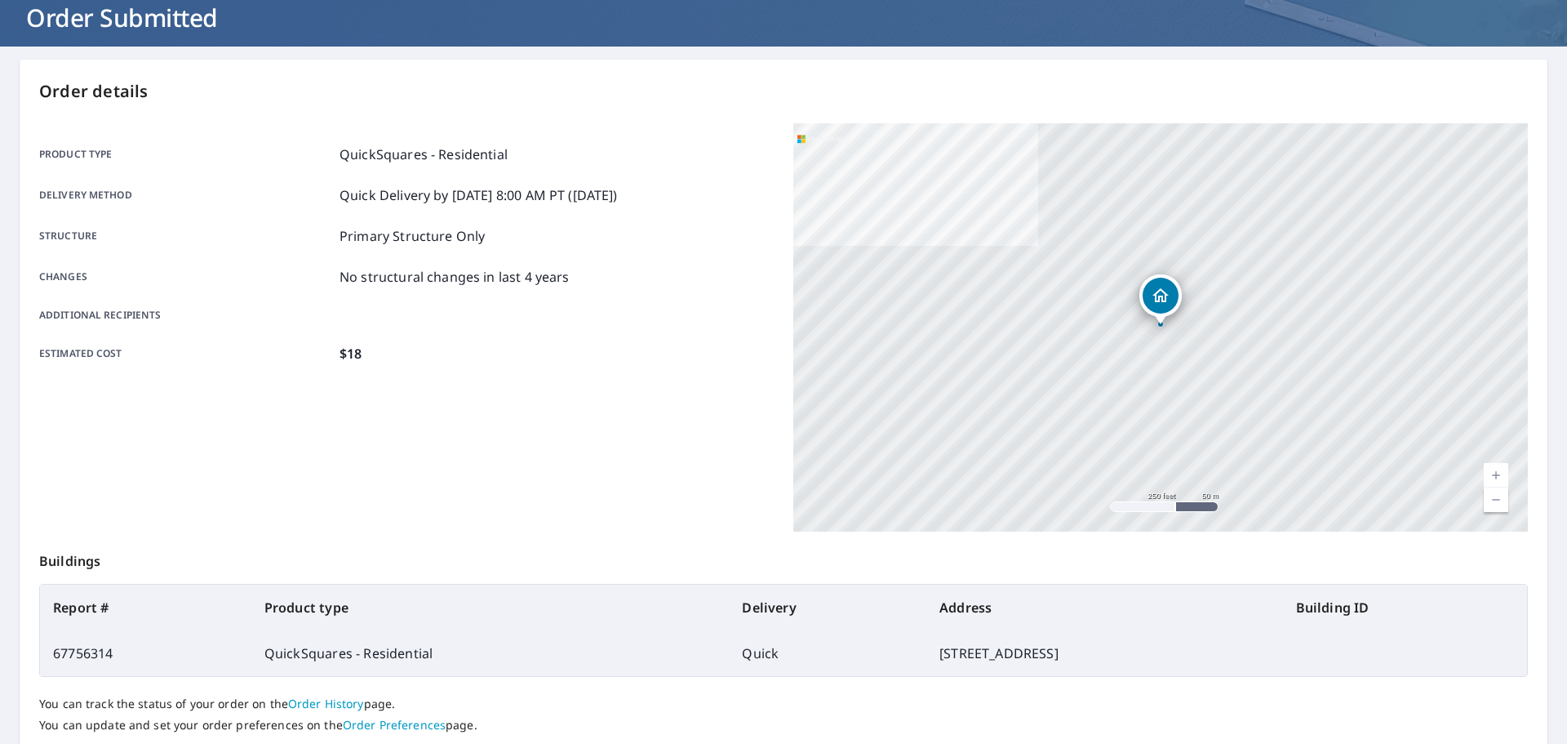
scroll to position [103, 0]
